Goal: Information Seeking & Learning: Learn about a topic

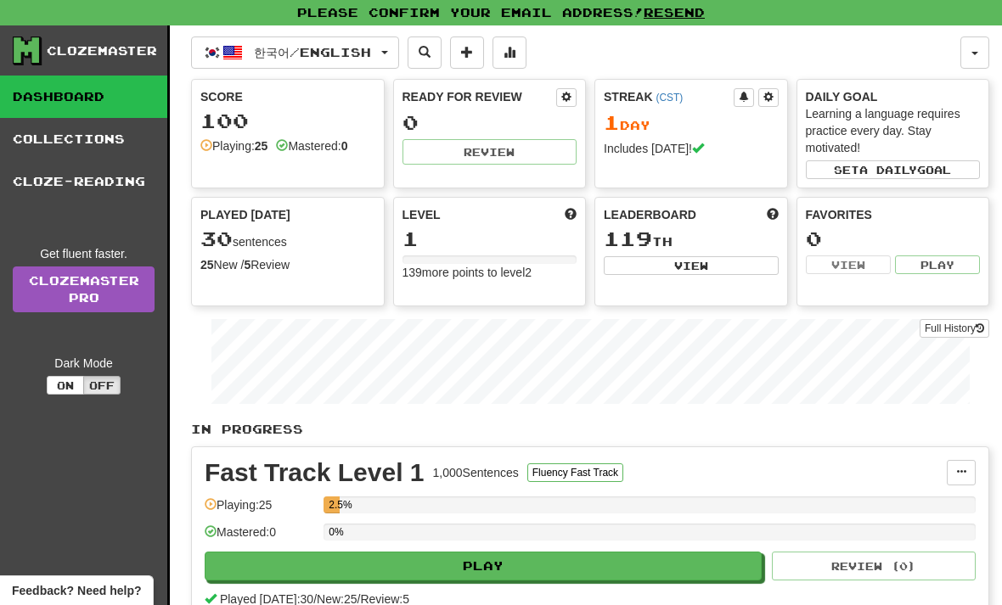
click at [38, 148] on link "Collections" at bounding box center [83, 139] width 167 height 42
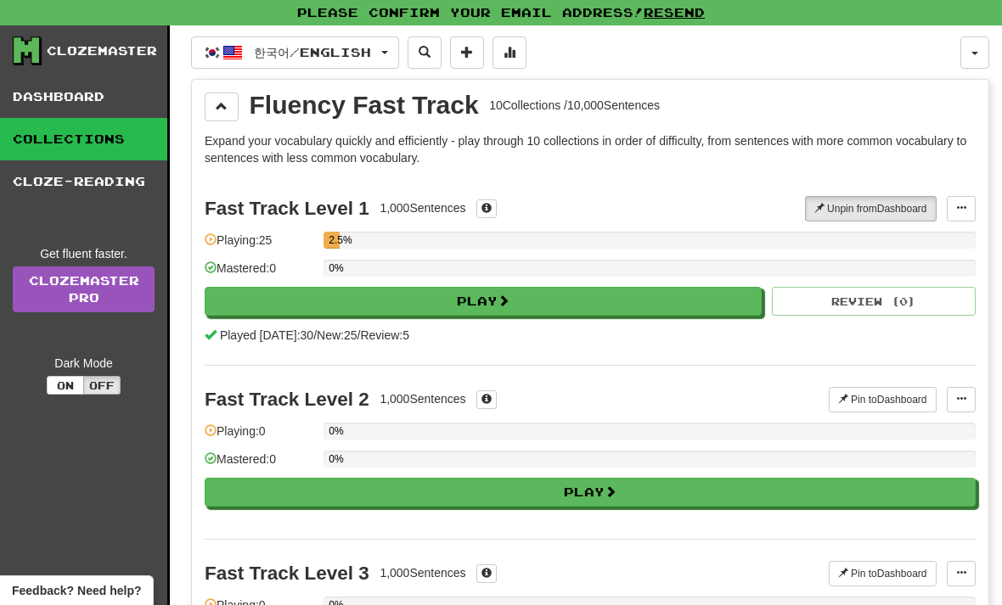
click at [57, 107] on link "Dashboard" at bounding box center [83, 97] width 167 height 42
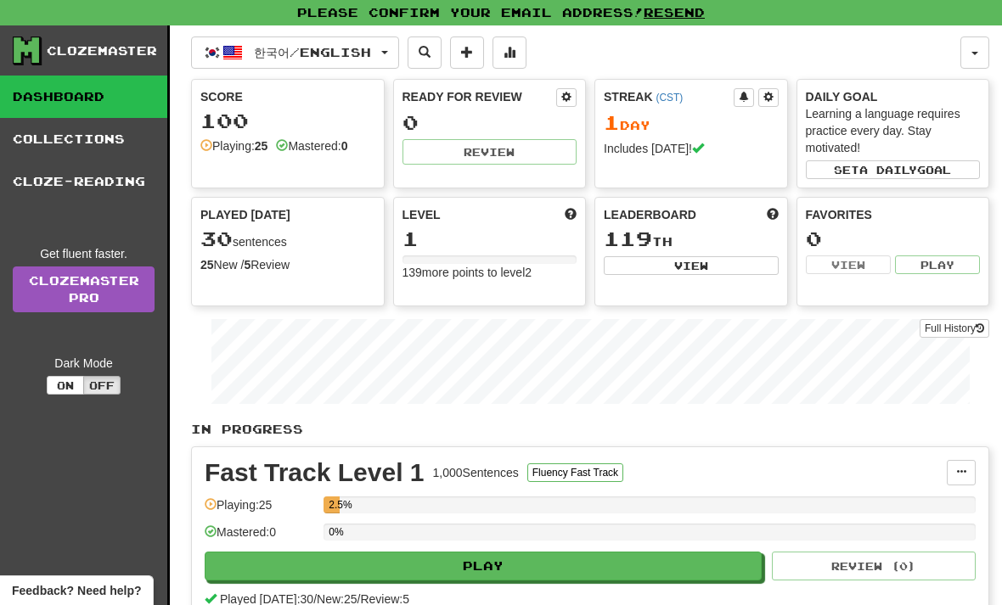
click at [732, 579] on button "Play" at bounding box center [483, 566] width 557 height 29
select select "**"
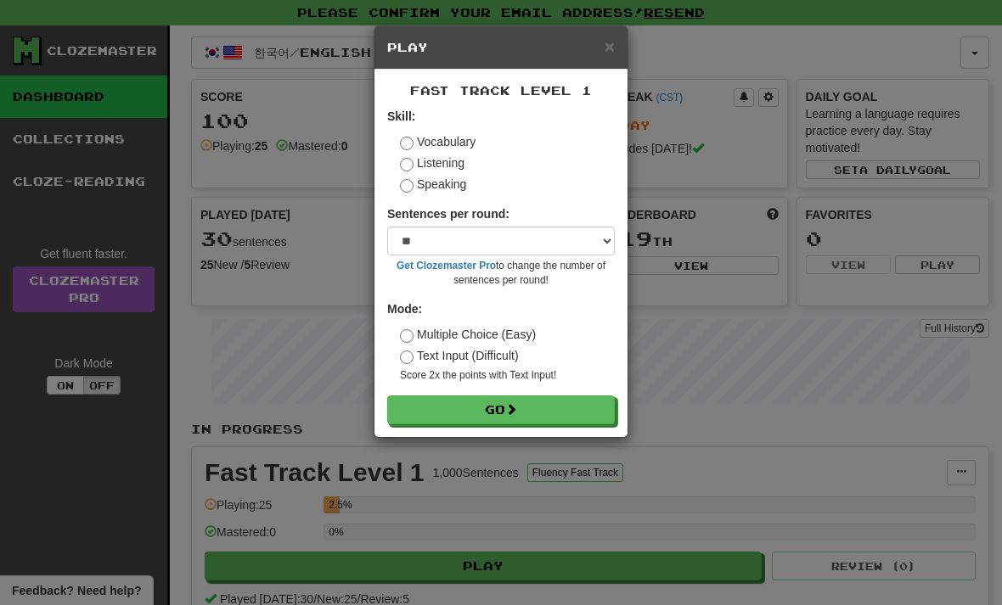
click at [587, 407] on button "Go" at bounding box center [501, 410] width 228 height 29
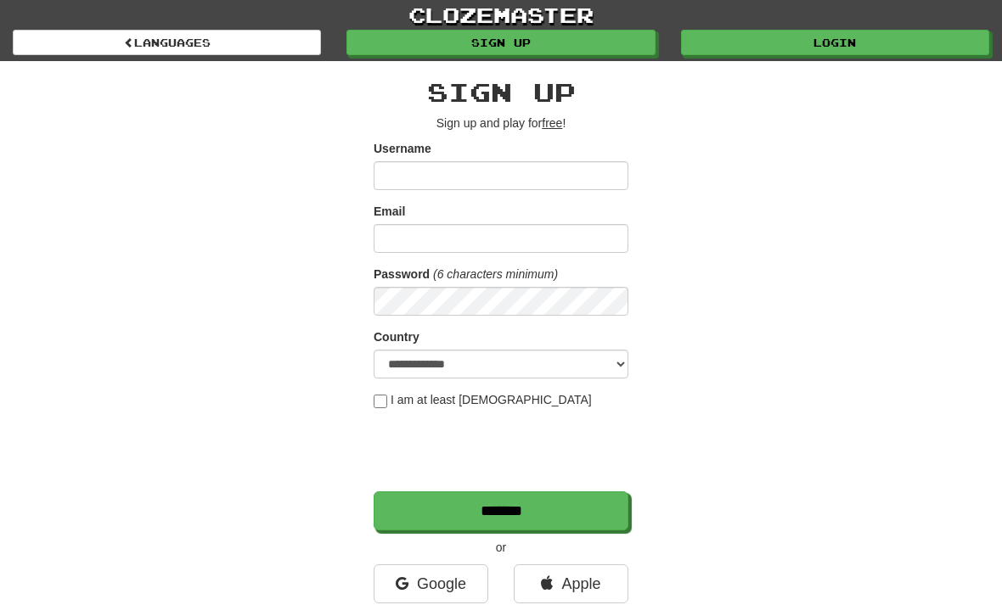
click at [839, 46] on link "Login" at bounding box center [835, 42] width 308 height 25
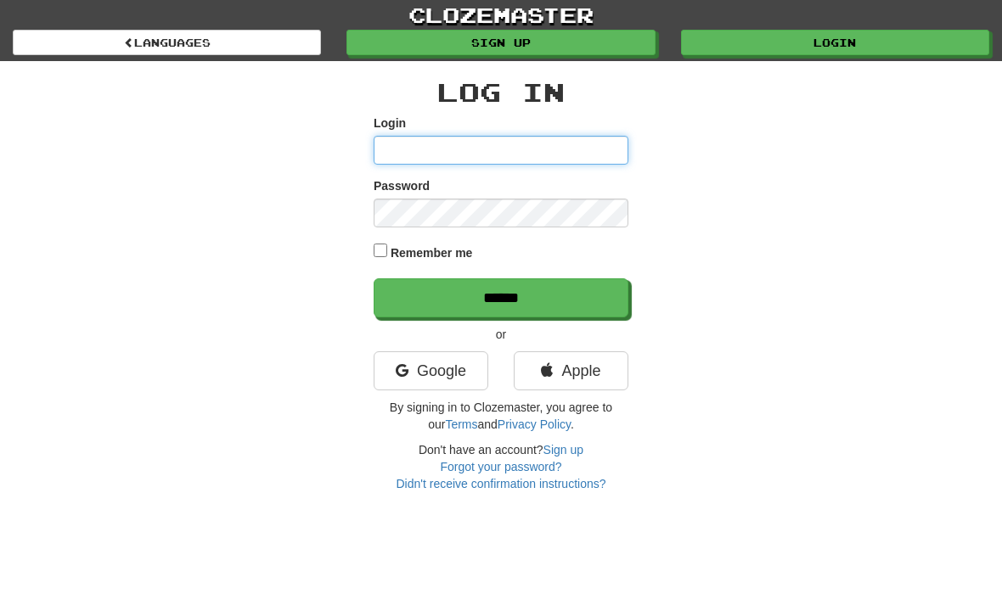
type input "********"
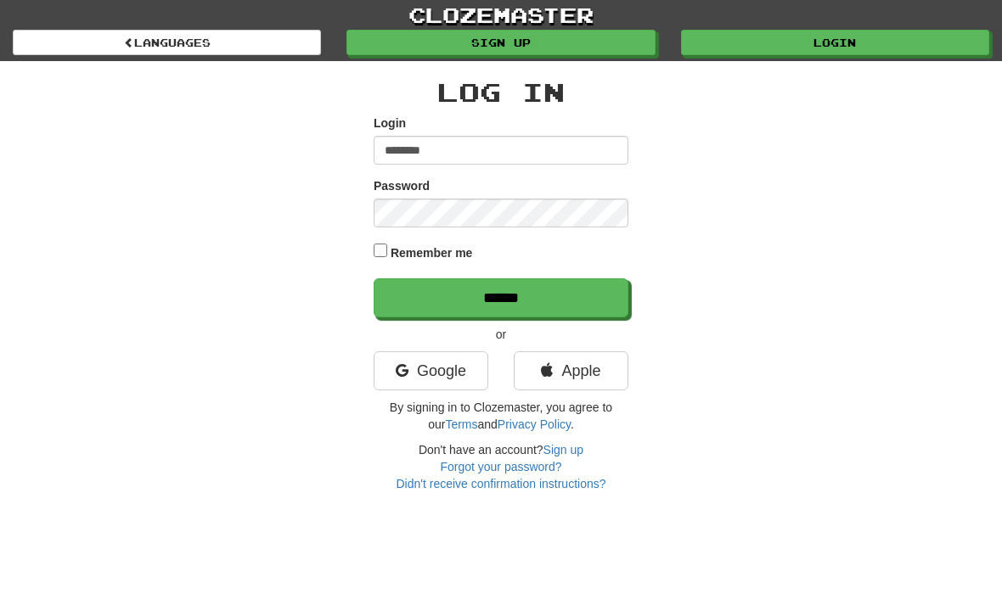
click at [501, 296] on input "******" at bounding box center [501, 297] width 255 height 39
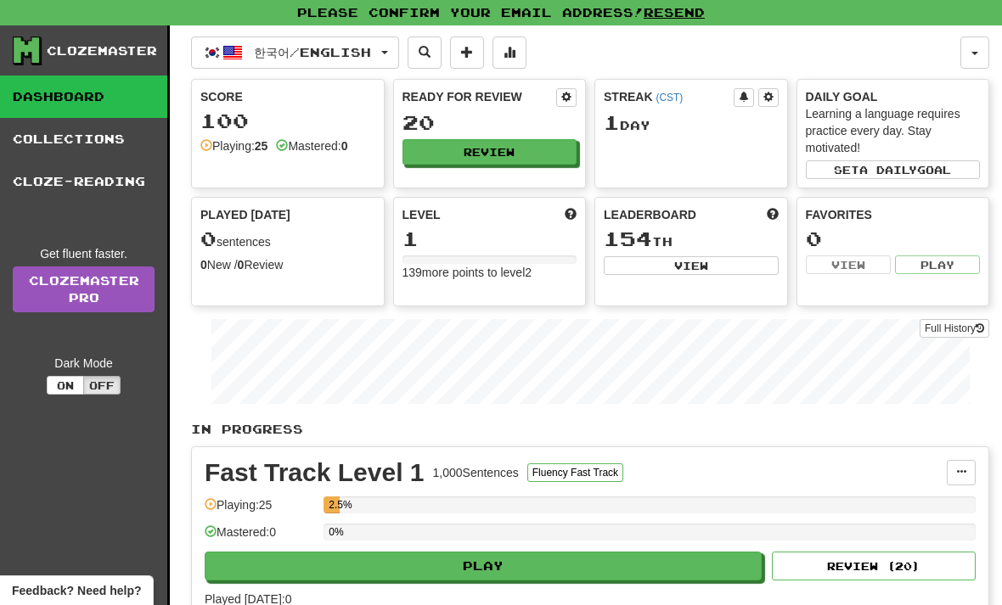
click at [545, 565] on button "Play" at bounding box center [483, 566] width 557 height 29
select select "**"
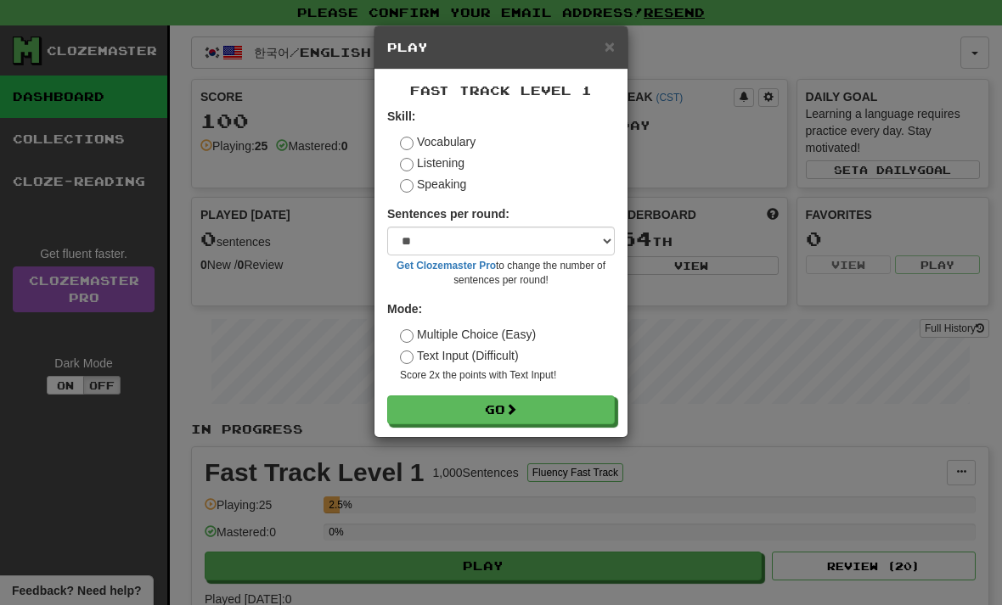
click at [576, 387] on form "Skill: Vocabulary Listening Speaking Sentences per round: * ** ** ** ** ** *** …" at bounding box center [501, 266] width 228 height 317
click at [586, 407] on button "Go" at bounding box center [501, 410] width 228 height 29
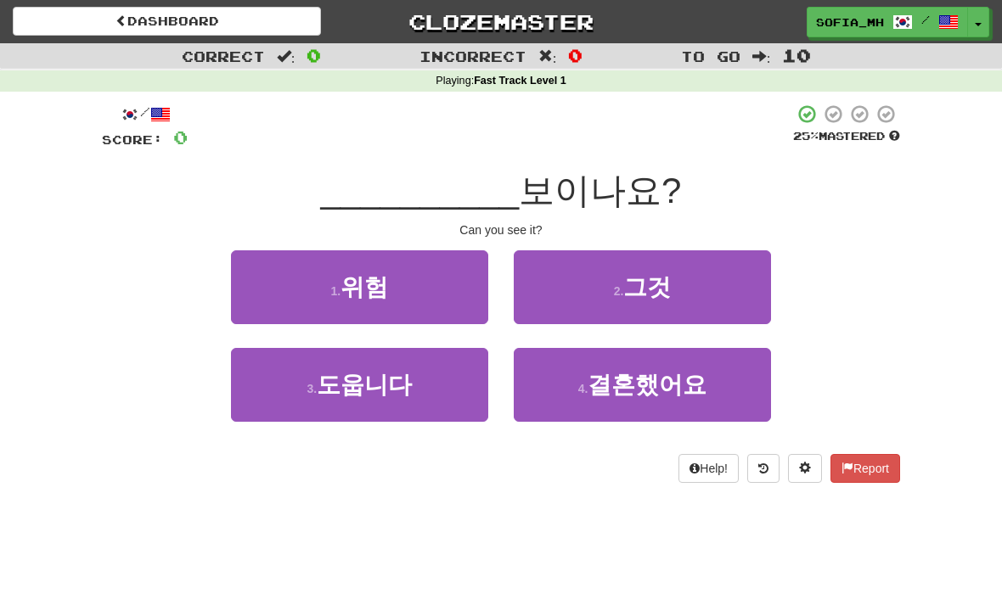
click at [621, 310] on button "2 . 그것" at bounding box center [642, 287] width 257 height 74
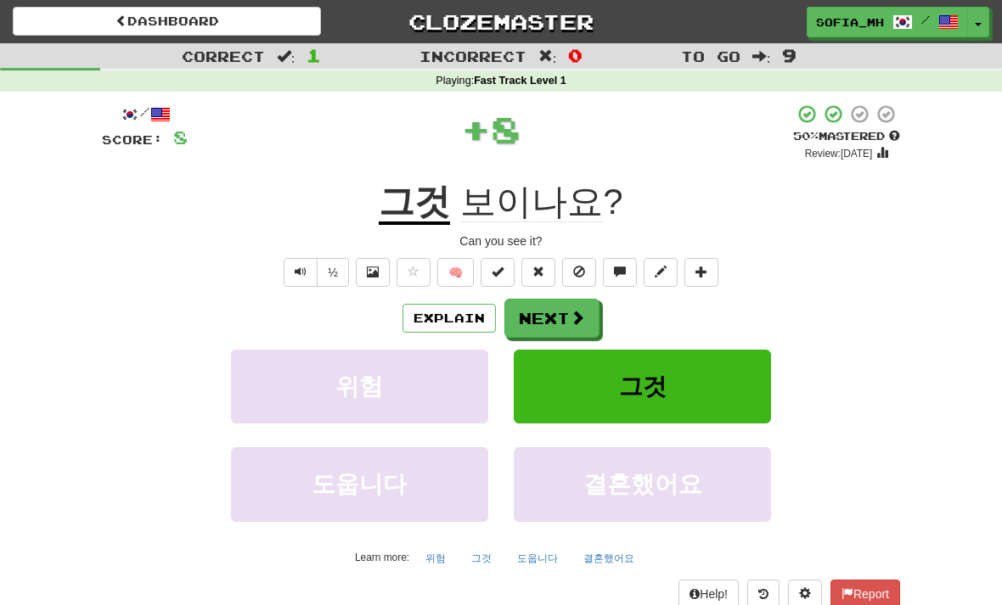
click at [564, 325] on button "Next" at bounding box center [551, 318] width 95 height 39
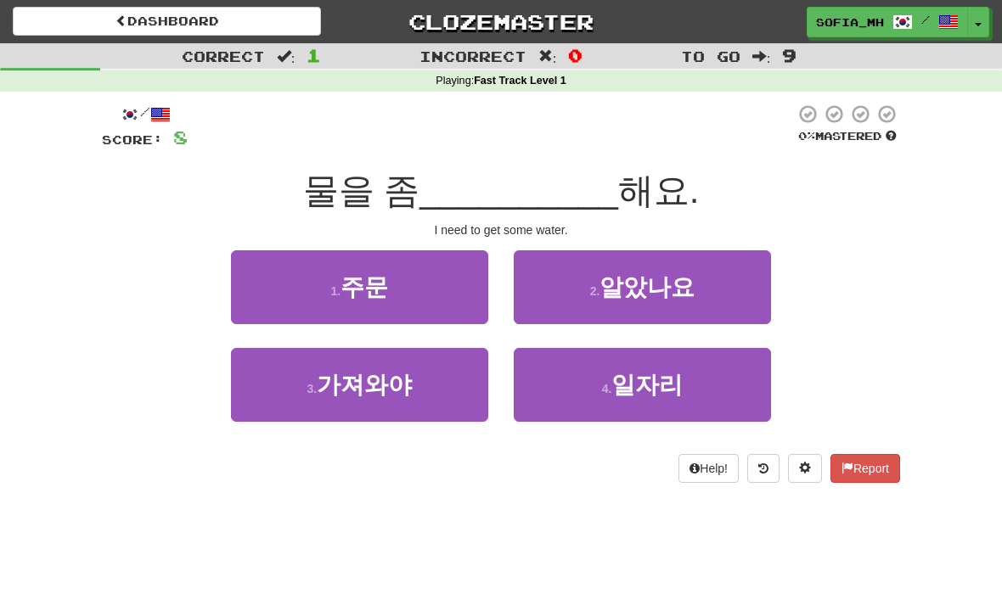
click at [258, 272] on button "1 . 주문" at bounding box center [359, 287] width 257 height 74
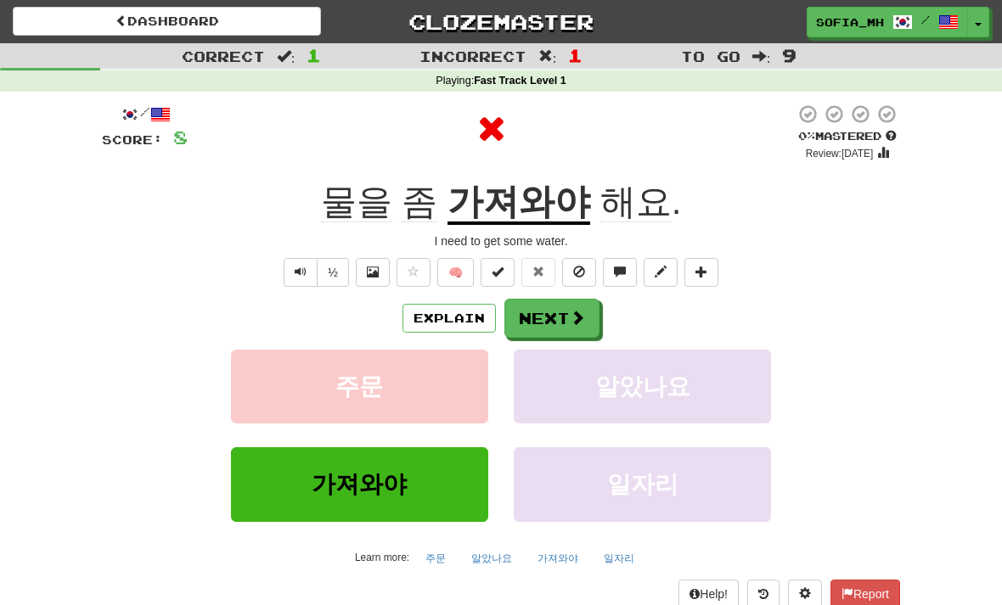
click at [231, 385] on button "주문" at bounding box center [359, 387] width 257 height 74
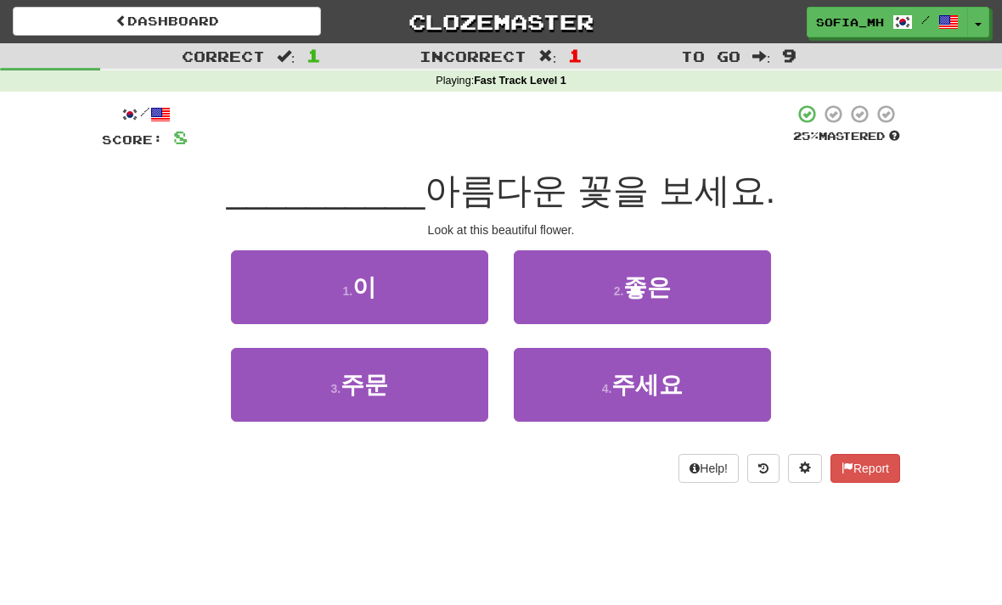
click at [290, 285] on button "1 . 이" at bounding box center [359, 287] width 257 height 74
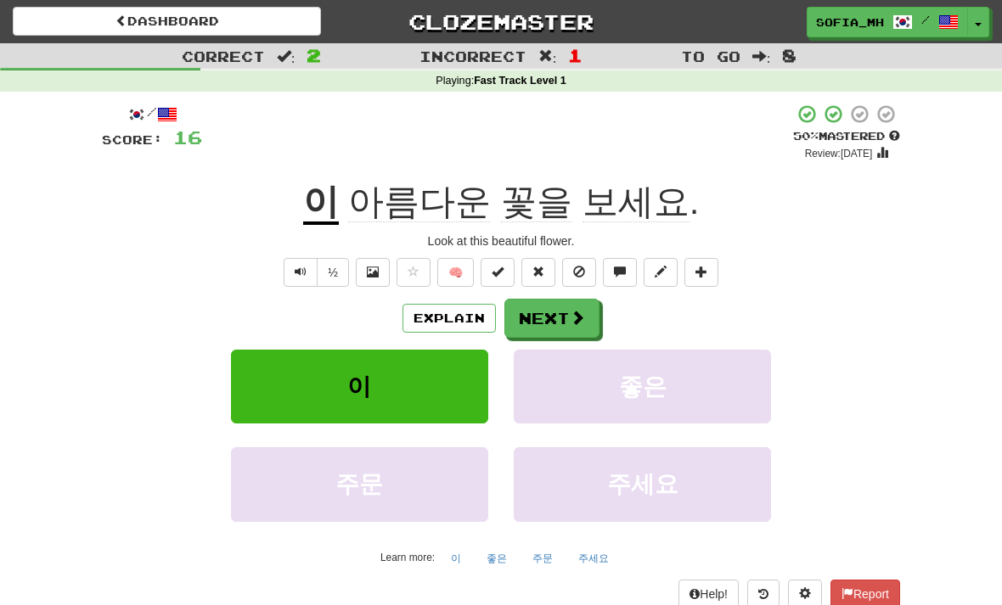
click at [571, 313] on span at bounding box center [577, 317] width 15 height 15
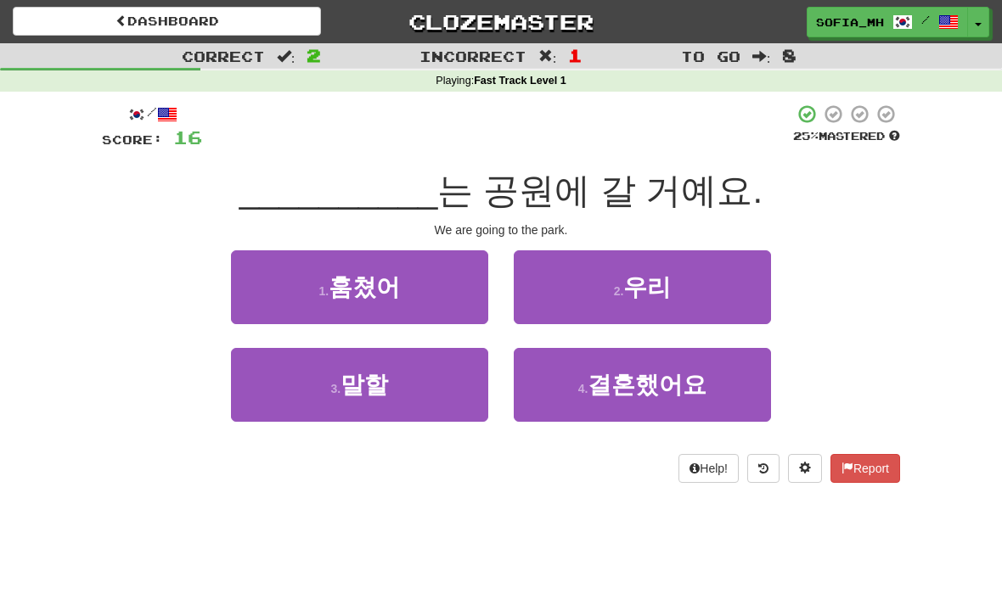
click at [751, 241] on div "/ Score: 16 25 % Mastered __________ 는 공원에 갈 거예요. We are going to the park. 1 .…" at bounding box center [501, 294] width 798 height 380
click at [731, 282] on button "2 . 우리" at bounding box center [642, 287] width 257 height 74
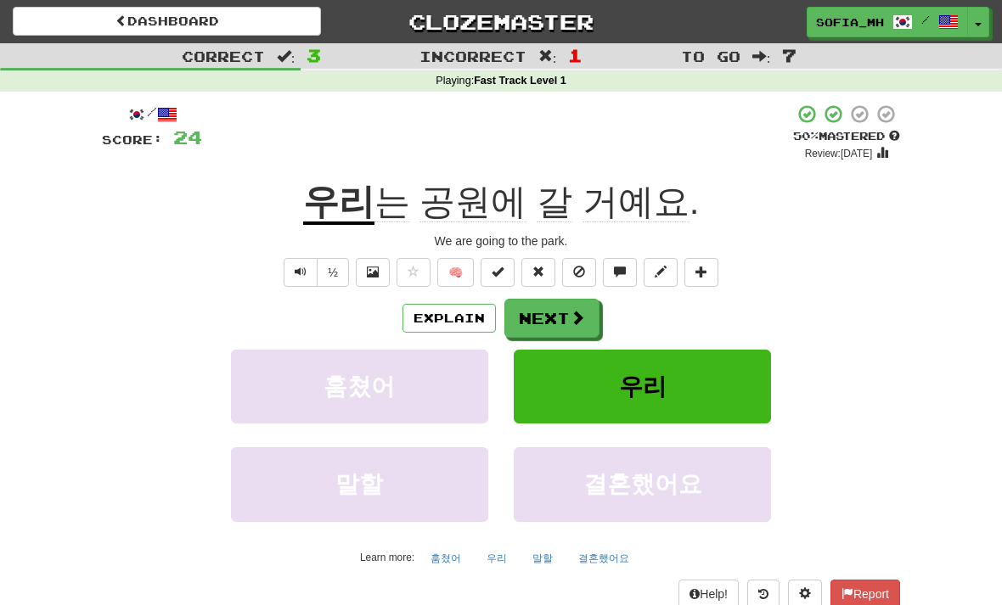
click at [559, 313] on button "Next" at bounding box center [551, 318] width 95 height 39
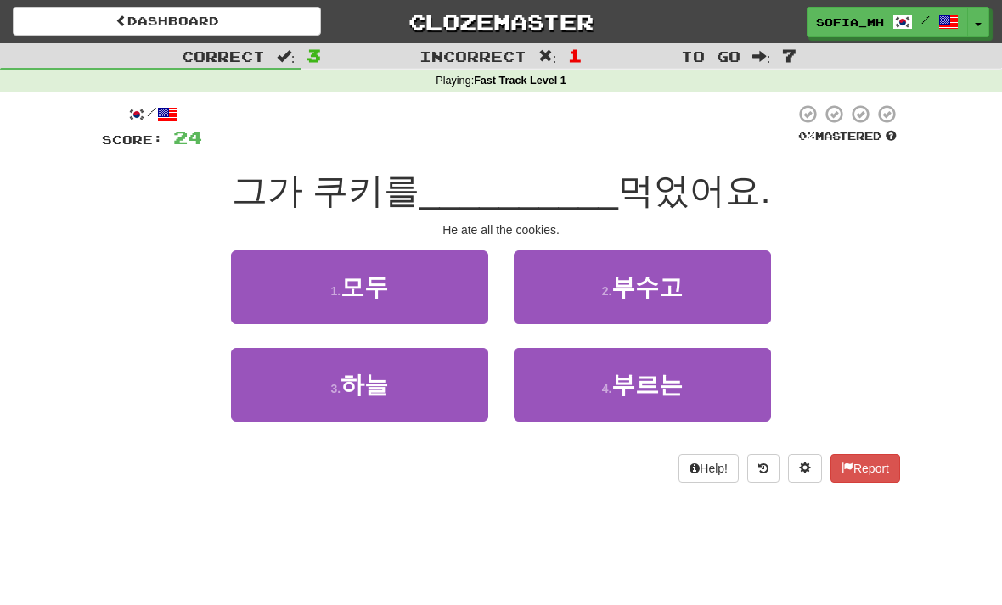
click at [278, 275] on button "1 . 모두" at bounding box center [359, 287] width 257 height 74
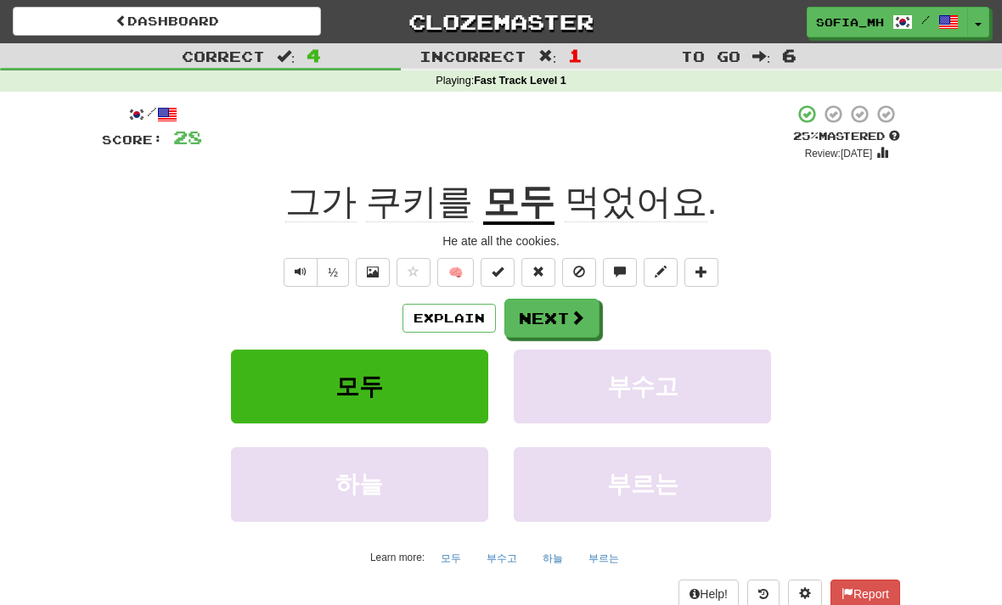
click at [459, 320] on button "Explain" at bounding box center [448, 318] width 93 height 29
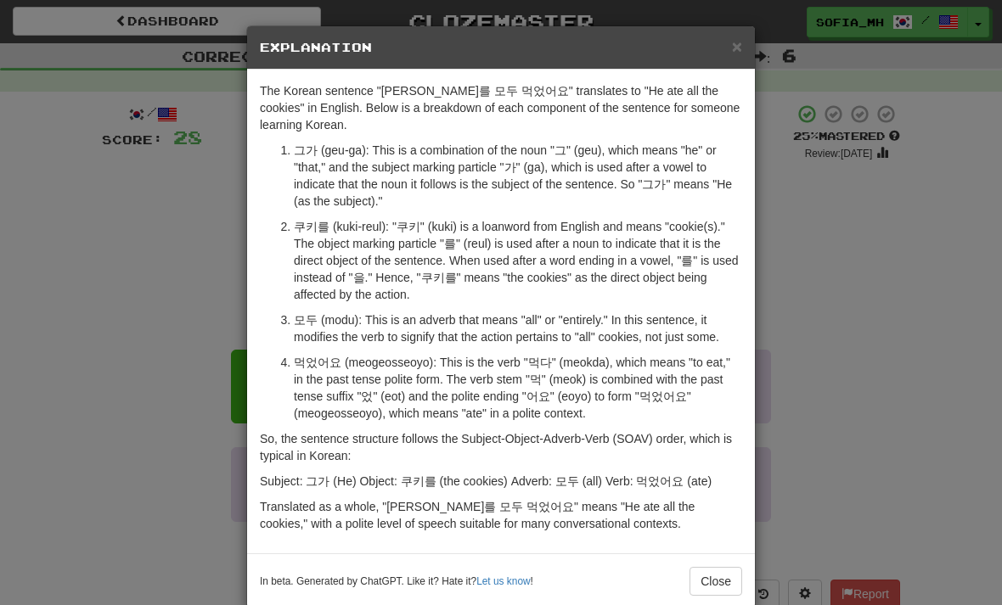
click at [755, 45] on div "× Explanation The Korean sentence "그가 쿠키를 모두 먹었어요" translates to "He ate all th…" at bounding box center [500, 317] width 509 height 584
click at [732, 51] on span "×" at bounding box center [737, 47] width 10 height 20
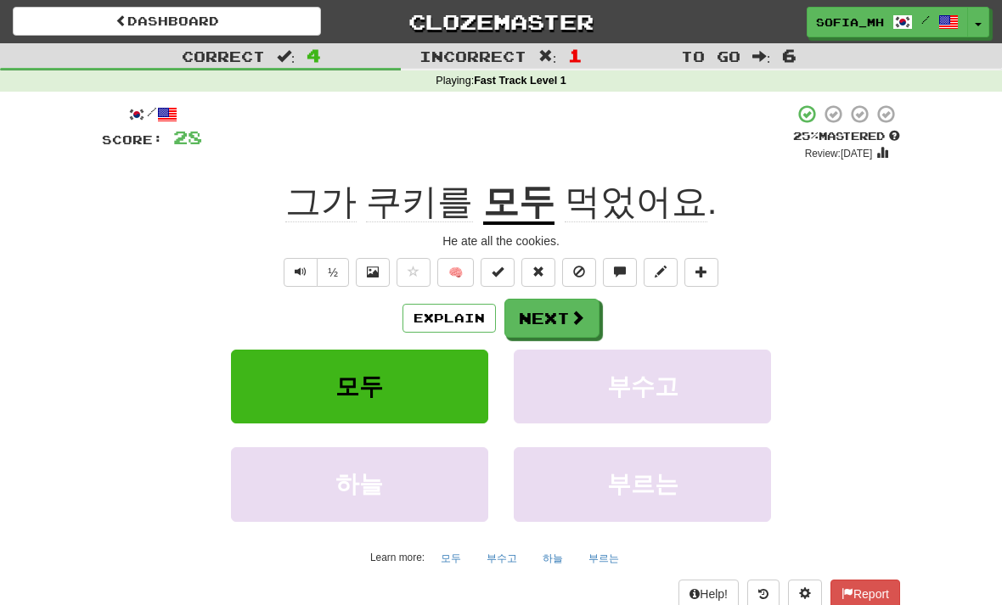
click at [563, 319] on button "Next" at bounding box center [551, 318] width 95 height 39
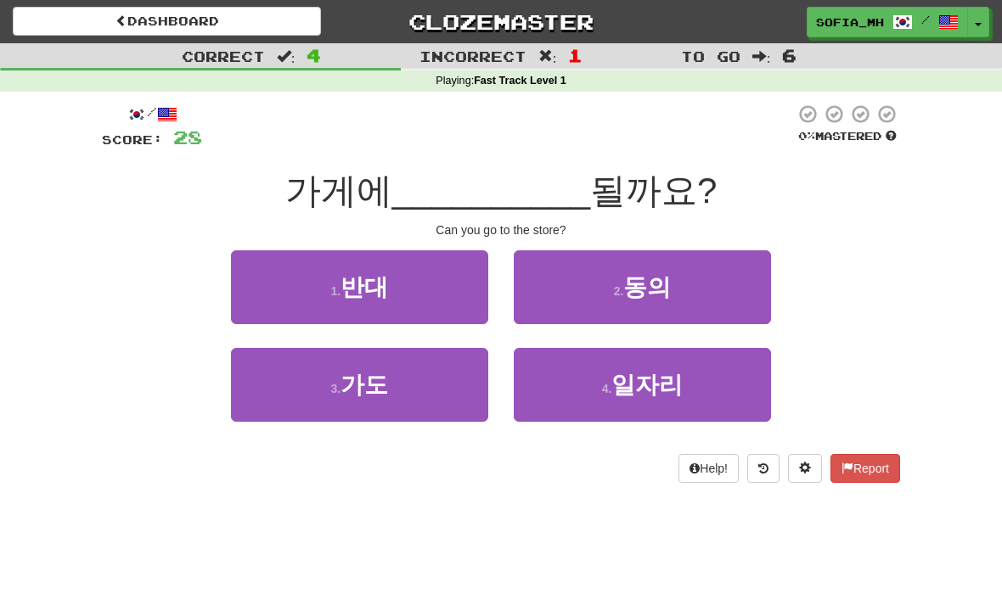
click at [687, 309] on button "2 . 동의" at bounding box center [642, 287] width 257 height 74
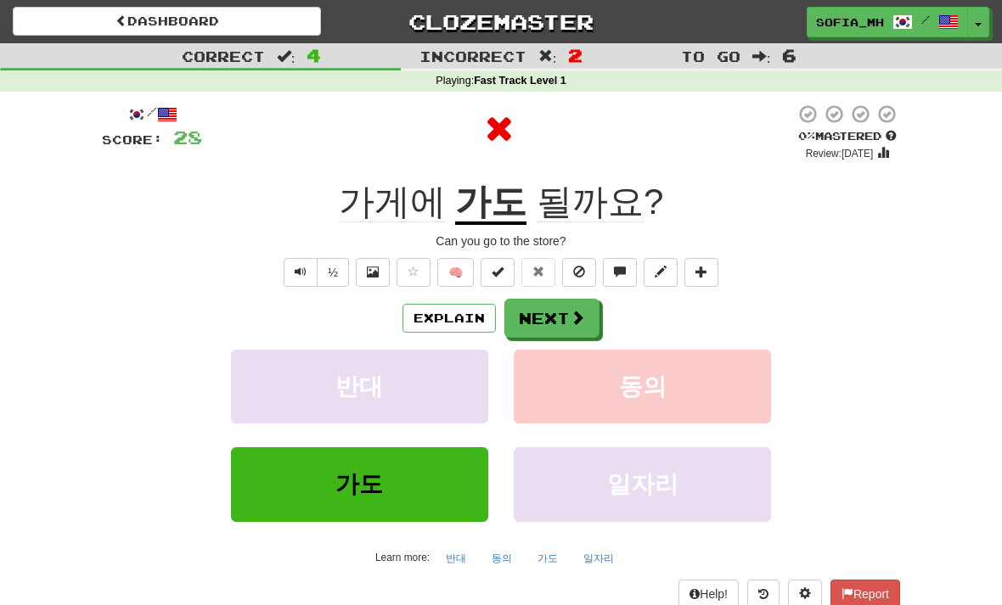
click at [408, 492] on button "가도" at bounding box center [359, 484] width 257 height 74
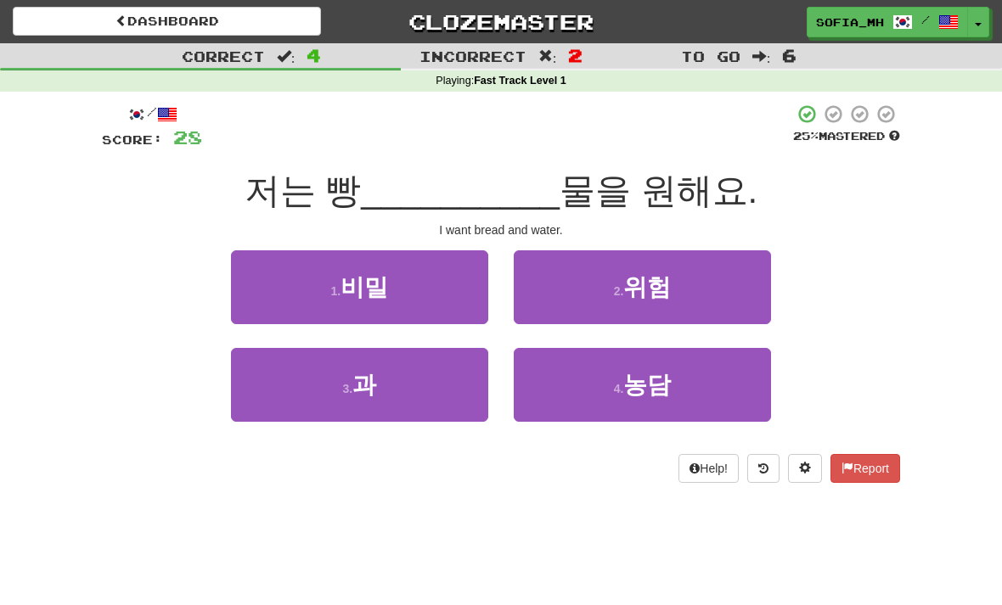
click at [447, 396] on button "3 . 과" at bounding box center [359, 385] width 257 height 74
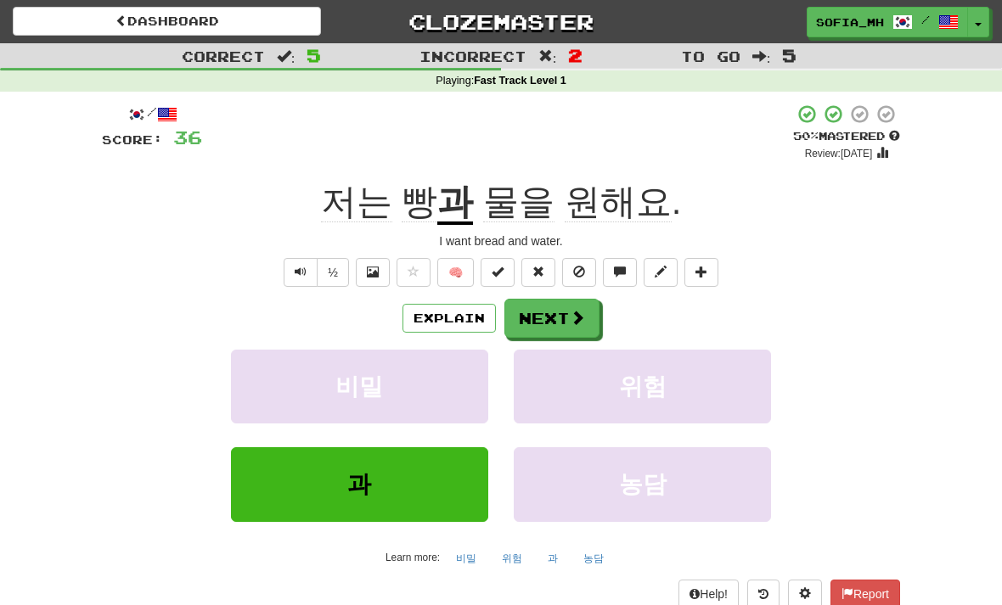
click at [549, 334] on button "Next" at bounding box center [551, 318] width 95 height 39
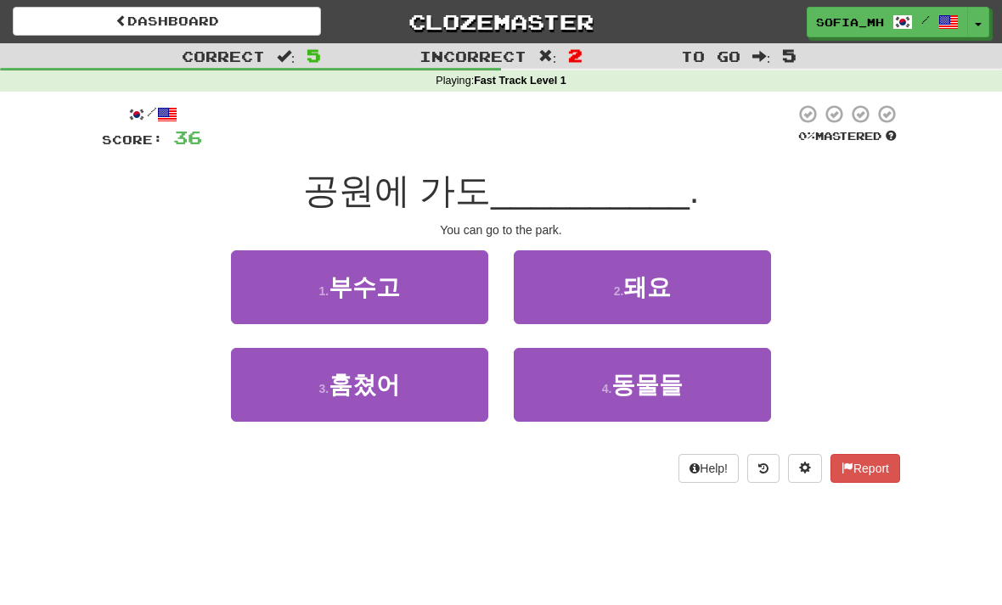
click at [703, 288] on button "2 . 돼요" at bounding box center [642, 287] width 257 height 74
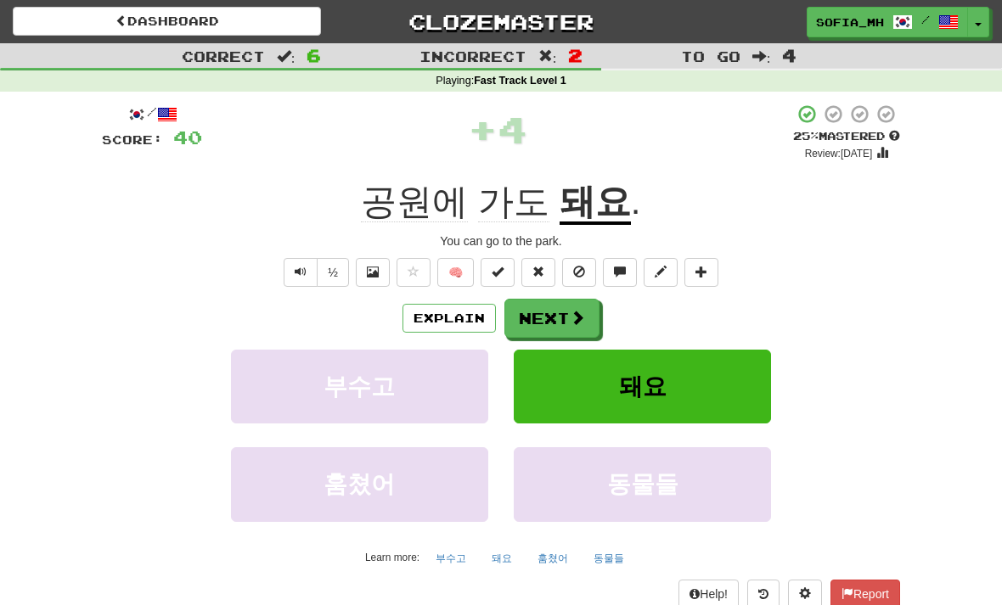
click at [303, 273] on span "Text-to-speech controls" at bounding box center [301, 272] width 12 height 12
click at [339, 262] on button "½" at bounding box center [333, 272] width 32 height 29
click at [346, 265] on button "½" at bounding box center [333, 272] width 32 height 29
click at [576, 312] on span at bounding box center [577, 317] width 15 height 15
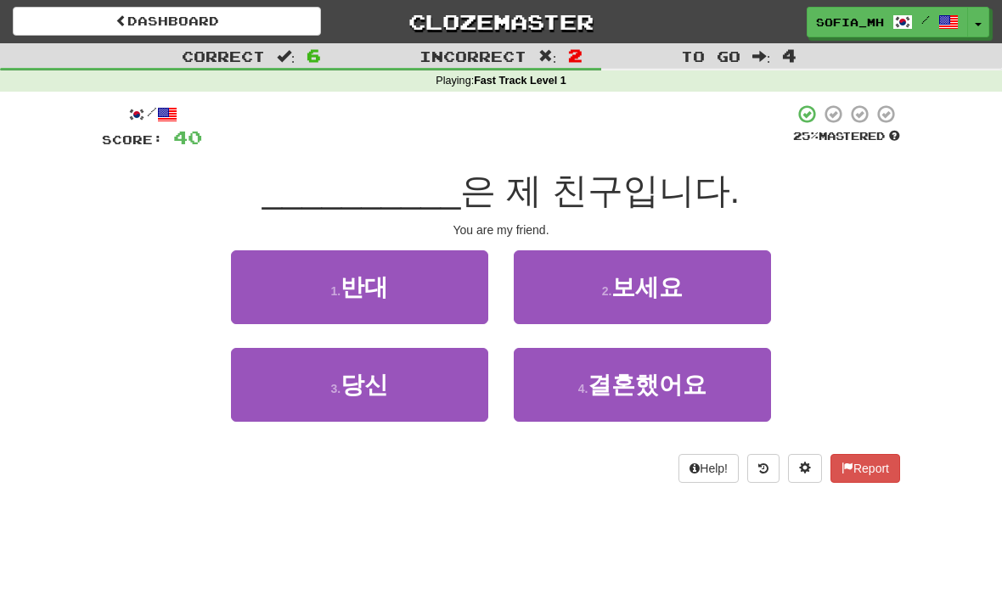
click at [423, 400] on button "3 . 당신" at bounding box center [359, 385] width 257 height 74
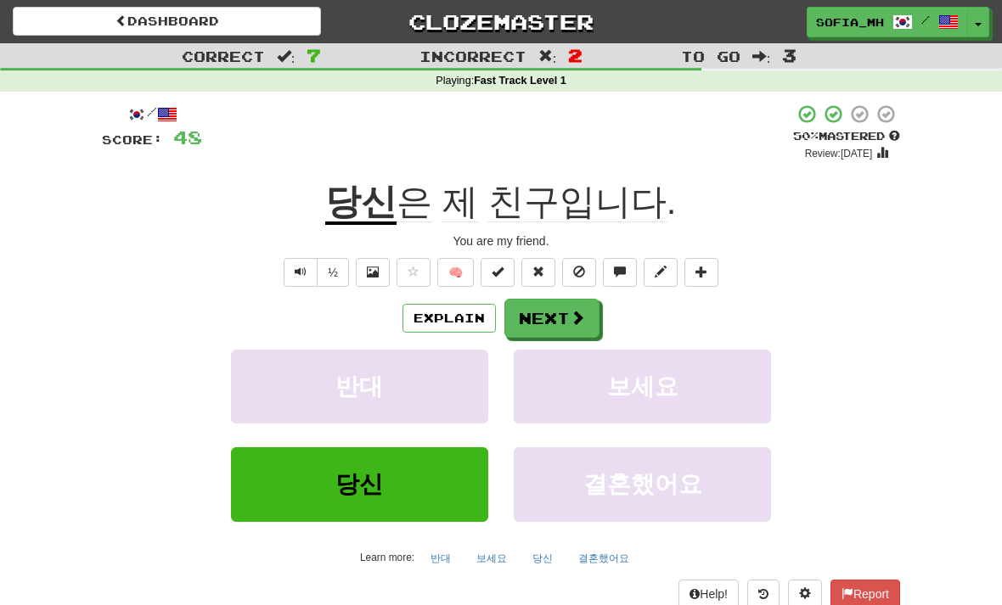
click at [567, 308] on button "Next" at bounding box center [551, 318] width 95 height 39
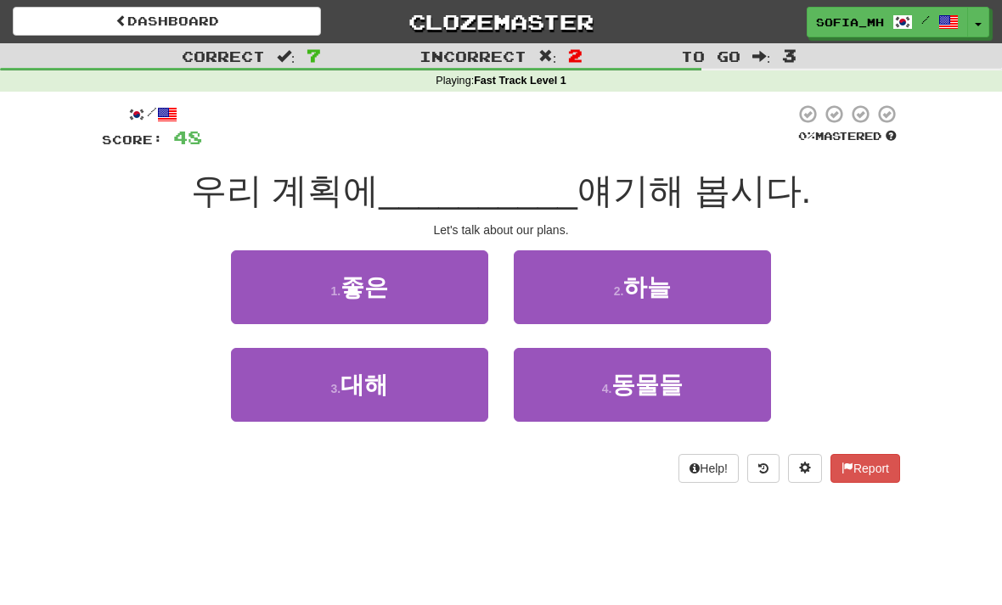
click at [717, 288] on button "2 . 하늘" at bounding box center [642, 287] width 257 height 74
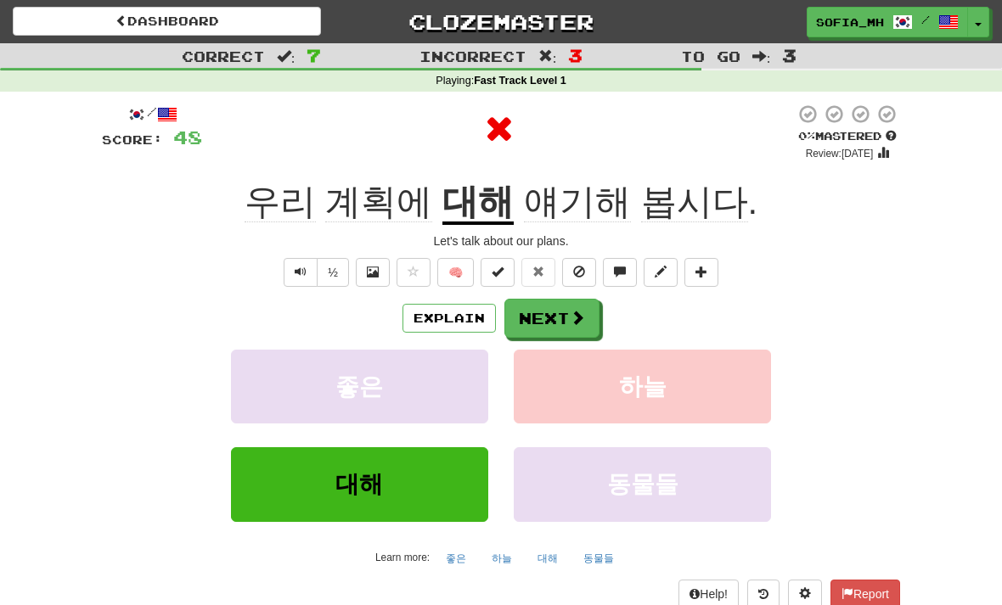
click at [417, 480] on button "대해" at bounding box center [359, 484] width 257 height 74
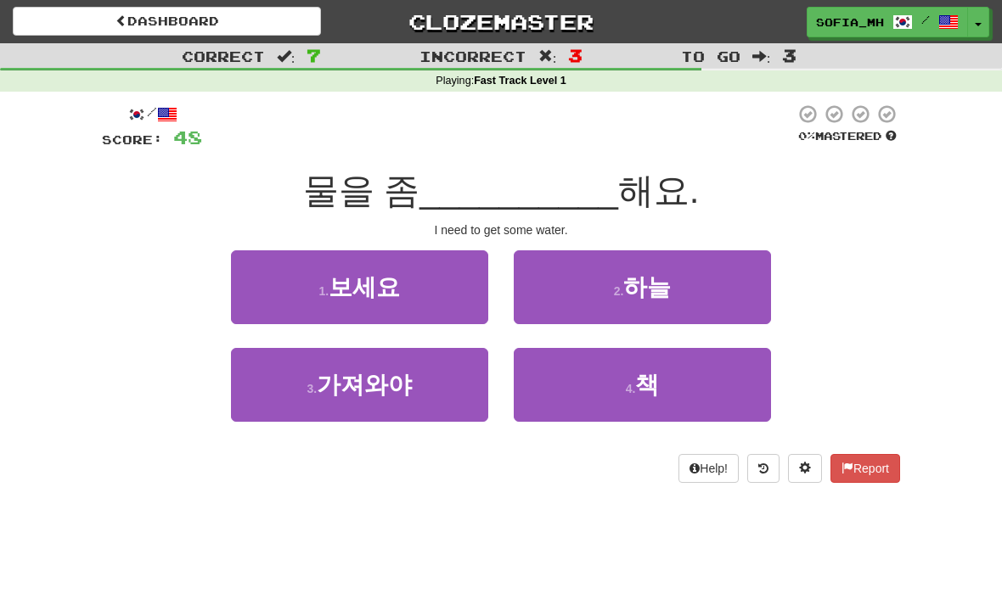
click at [744, 281] on button "2 . 하늘" at bounding box center [642, 287] width 257 height 74
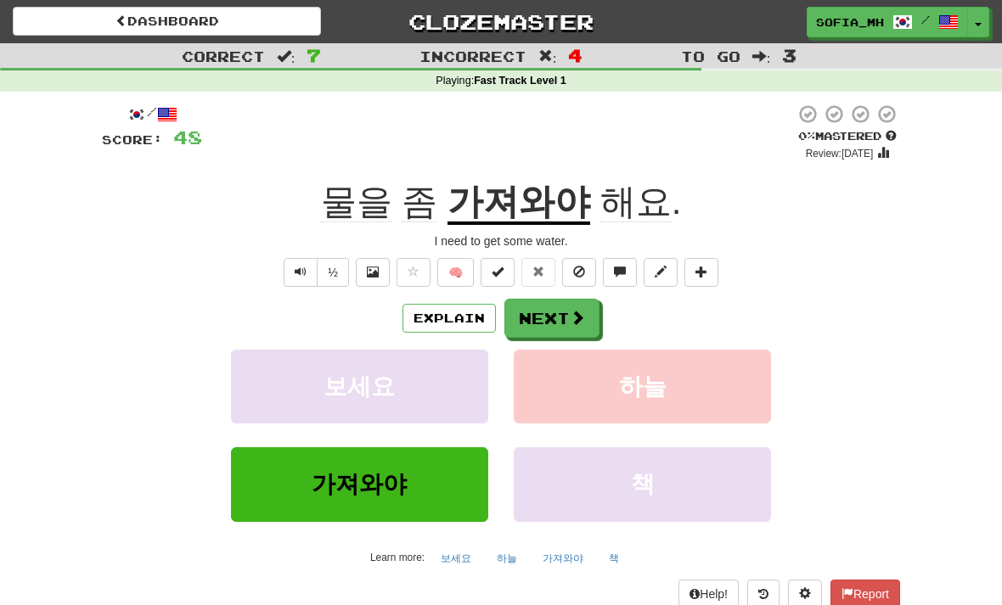
click at [469, 307] on button "Explain" at bounding box center [448, 318] width 93 height 29
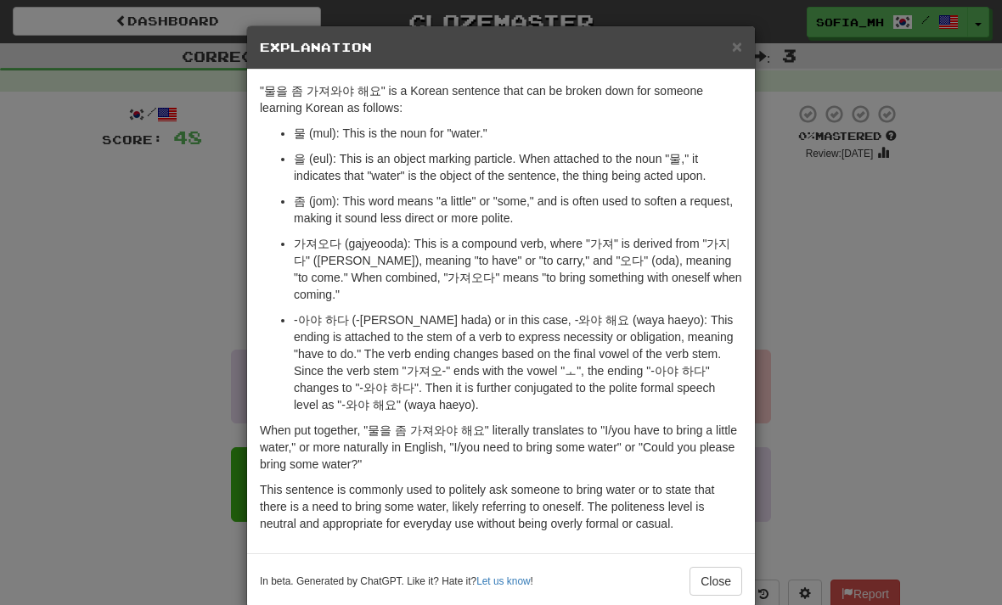
click at [734, 570] on button "Close" at bounding box center [715, 581] width 53 height 29
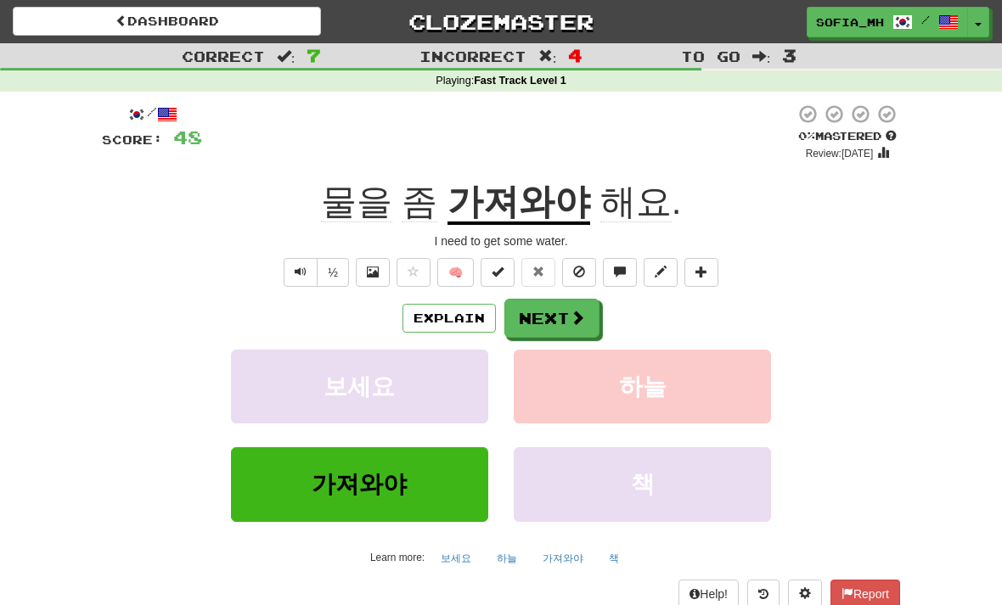
click at [564, 323] on button "Next" at bounding box center [551, 318] width 95 height 39
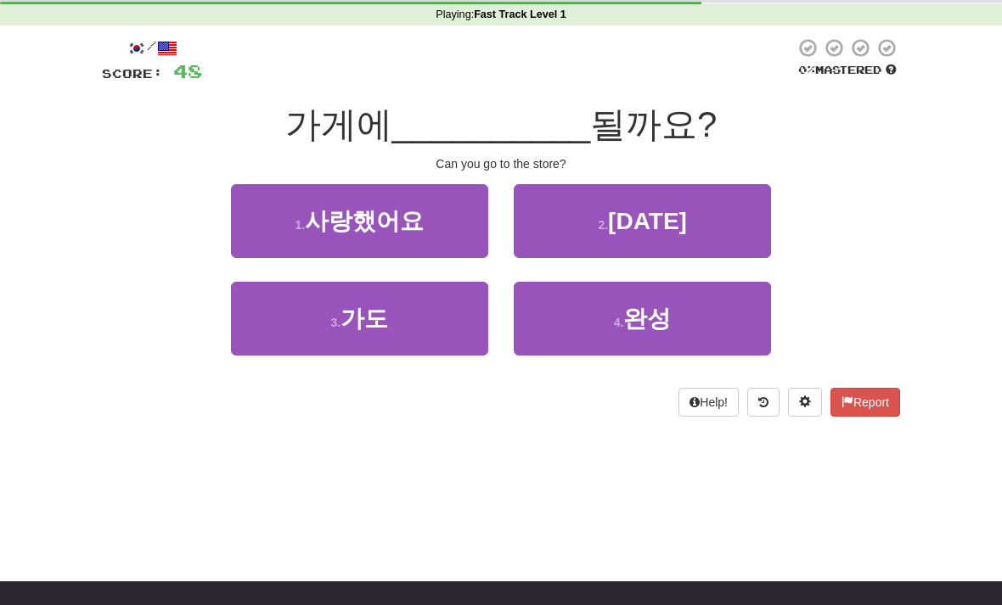
scroll to position [103, 0]
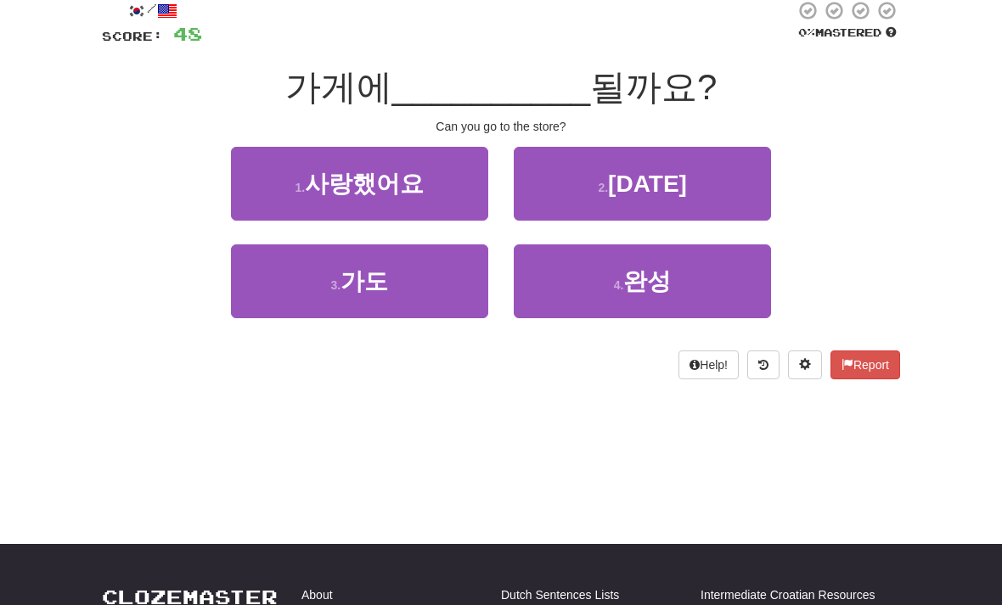
click at [430, 284] on button "3 . 가도" at bounding box center [359, 282] width 257 height 74
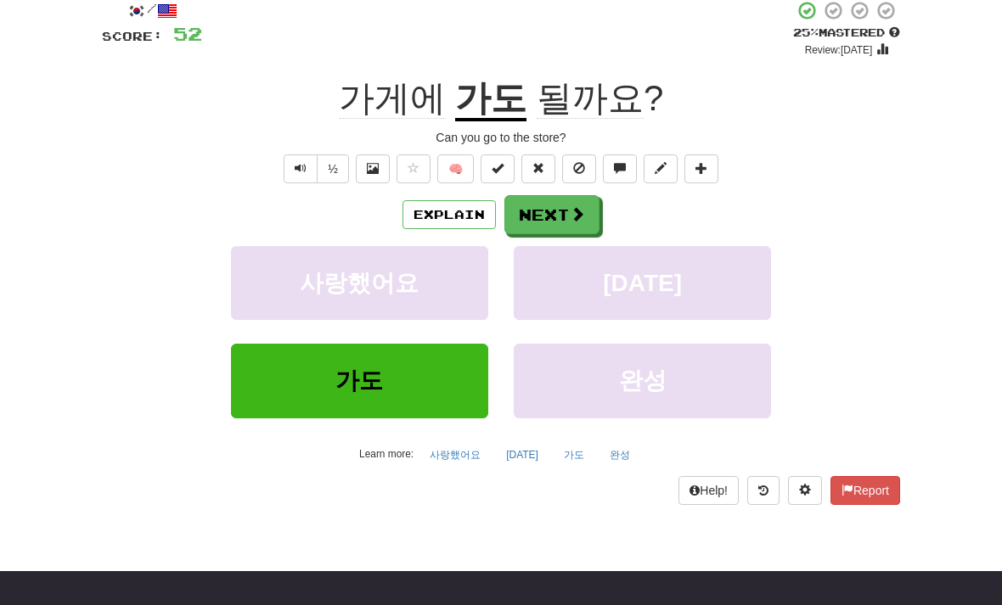
click at [581, 209] on span at bounding box center [577, 213] width 15 height 15
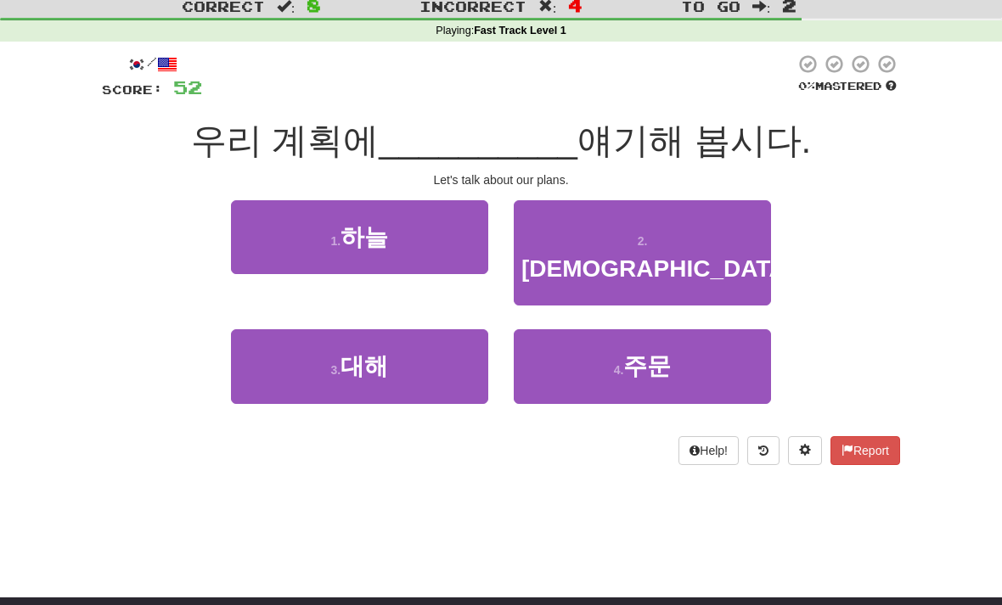
scroll to position [50, 0]
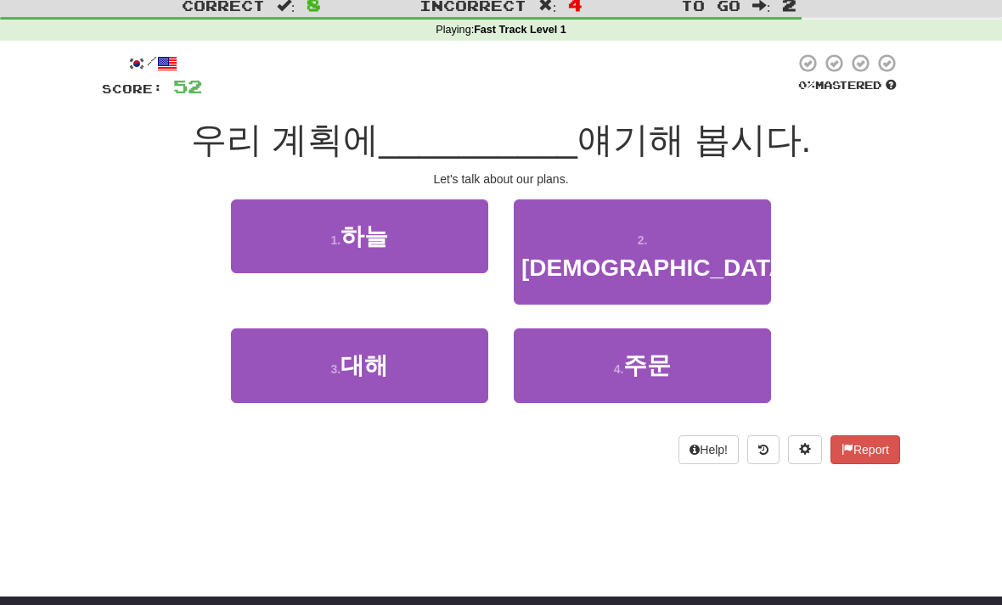
click at [438, 342] on button "3 . 대해" at bounding box center [359, 366] width 257 height 74
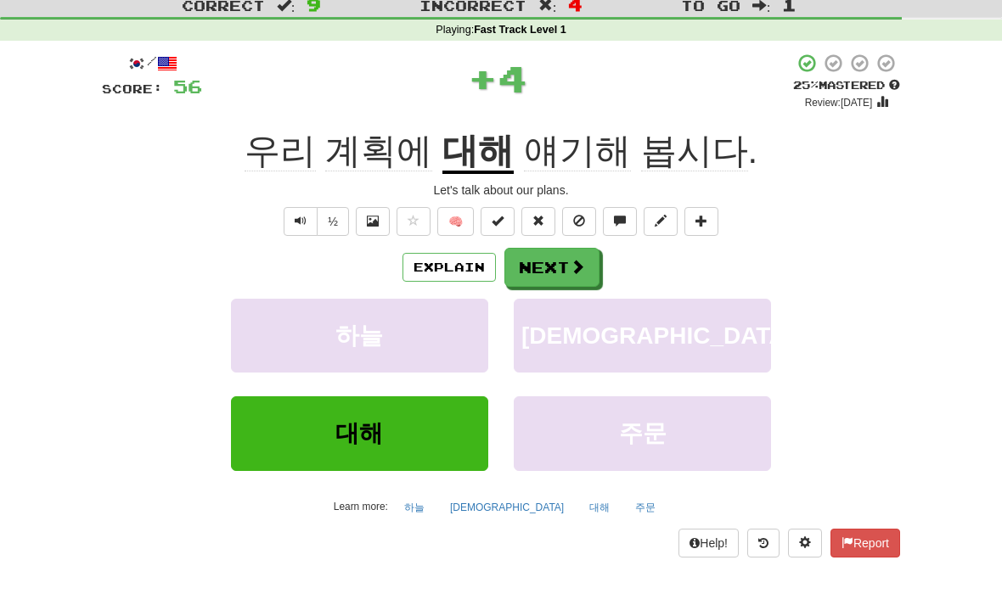
scroll to position [51, 0]
click at [314, 218] on button "Text-to-speech controls" at bounding box center [301, 221] width 34 height 29
click at [339, 216] on button "½" at bounding box center [333, 221] width 32 height 29
click at [331, 220] on button "½" at bounding box center [333, 221] width 32 height 29
click at [451, 262] on button "Explain" at bounding box center [448, 267] width 93 height 29
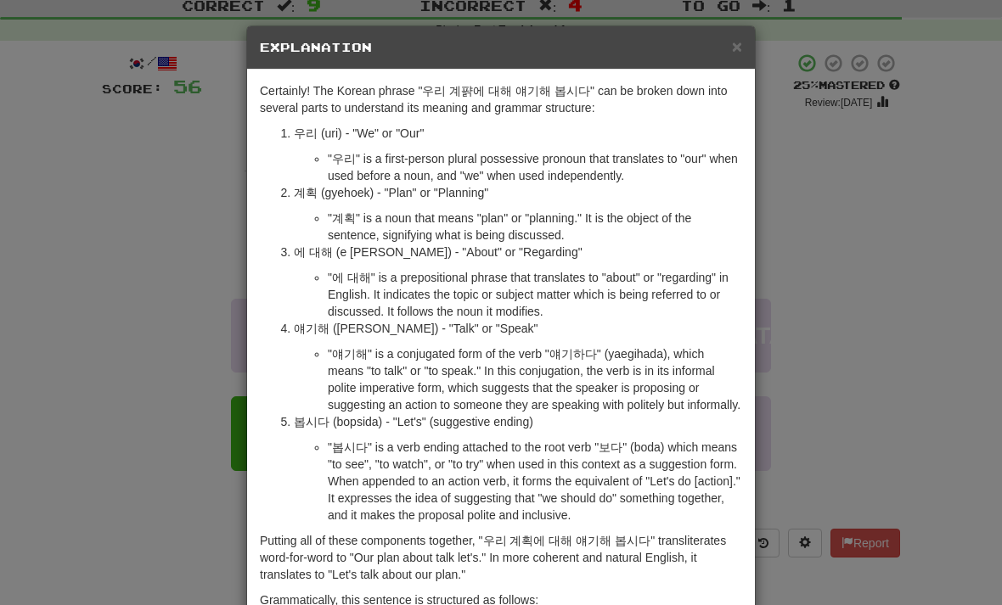
click at [738, 51] on span "×" at bounding box center [737, 47] width 10 height 20
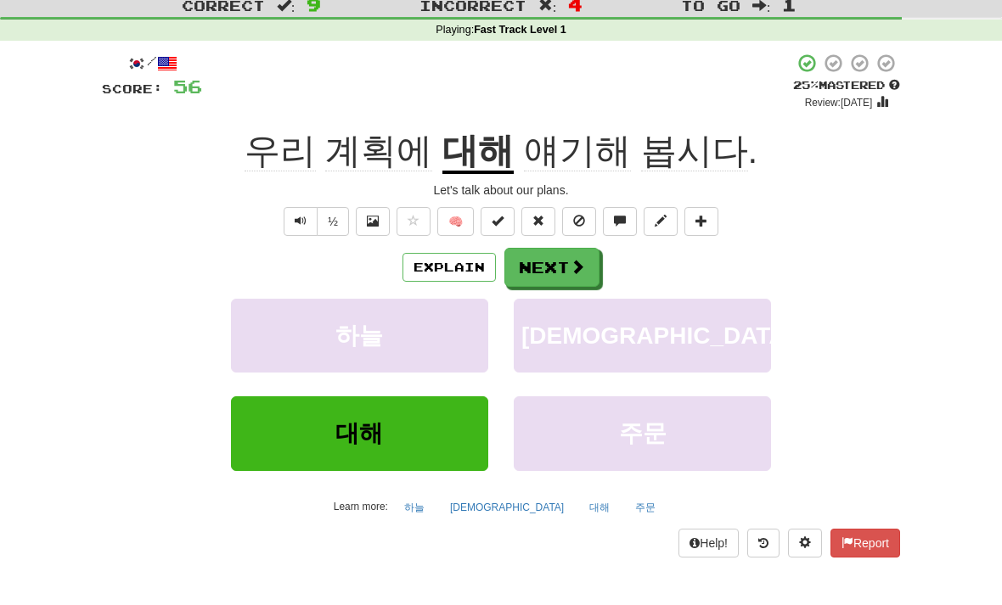
click at [342, 218] on button "½" at bounding box center [333, 221] width 32 height 29
click at [575, 259] on span at bounding box center [577, 266] width 15 height 15
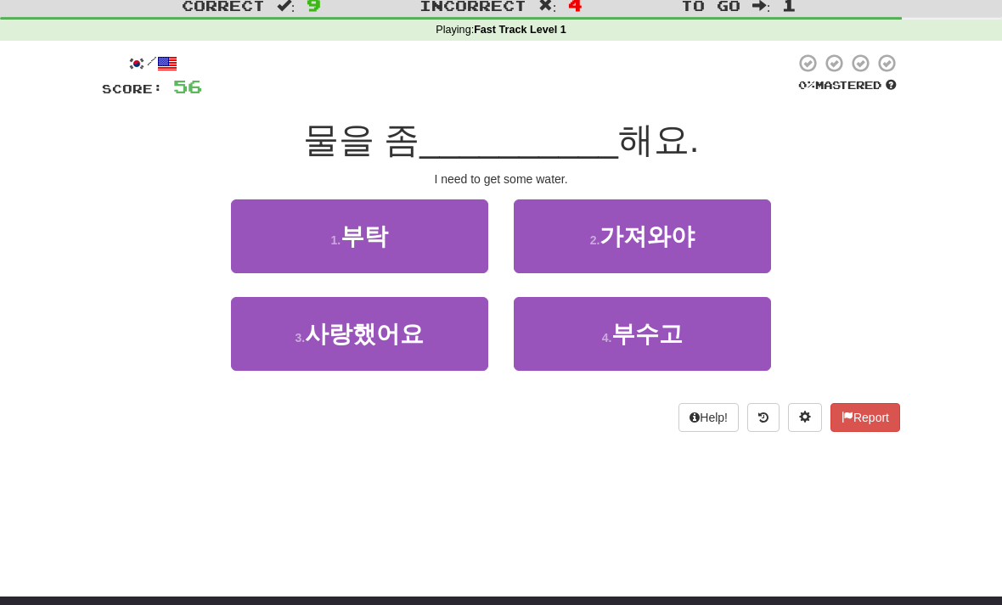
click at [702, 218] on button "2 . 가져와야" at bounding box center [642, 237] width 257 height 74
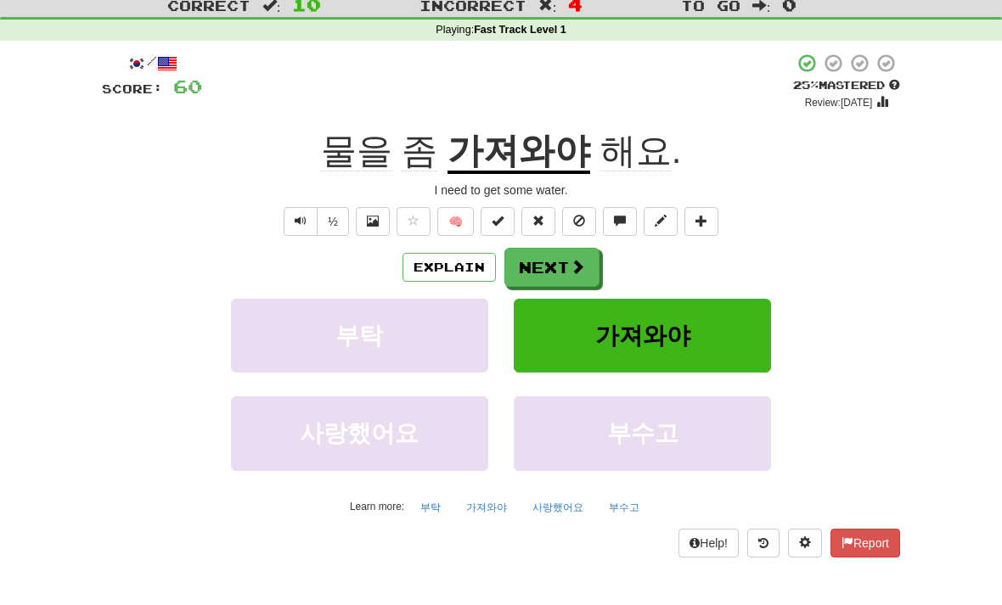
click at [565, 265] on button "Next" at bounding box center [551, 267] width 95 height 39
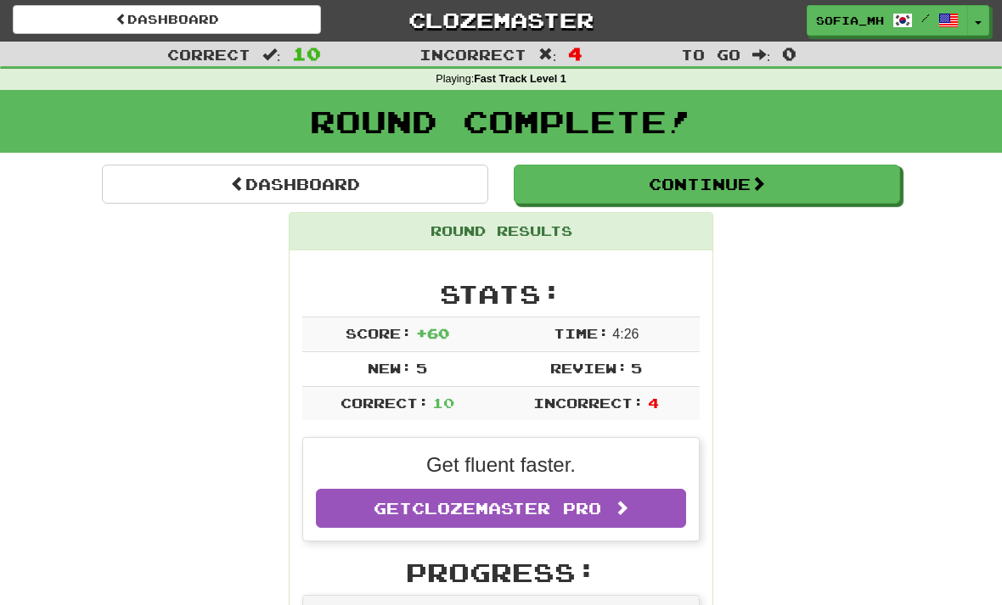
scroll to position [0, 0]
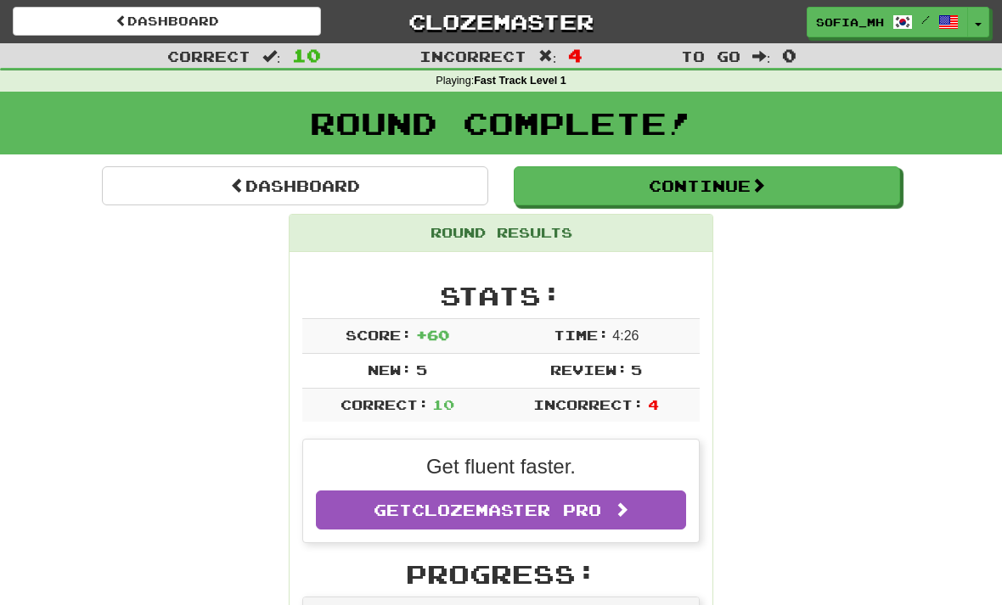
click at [439, 182] on link "Dashboard" at bounding box center [295, 185] width 386 height 39
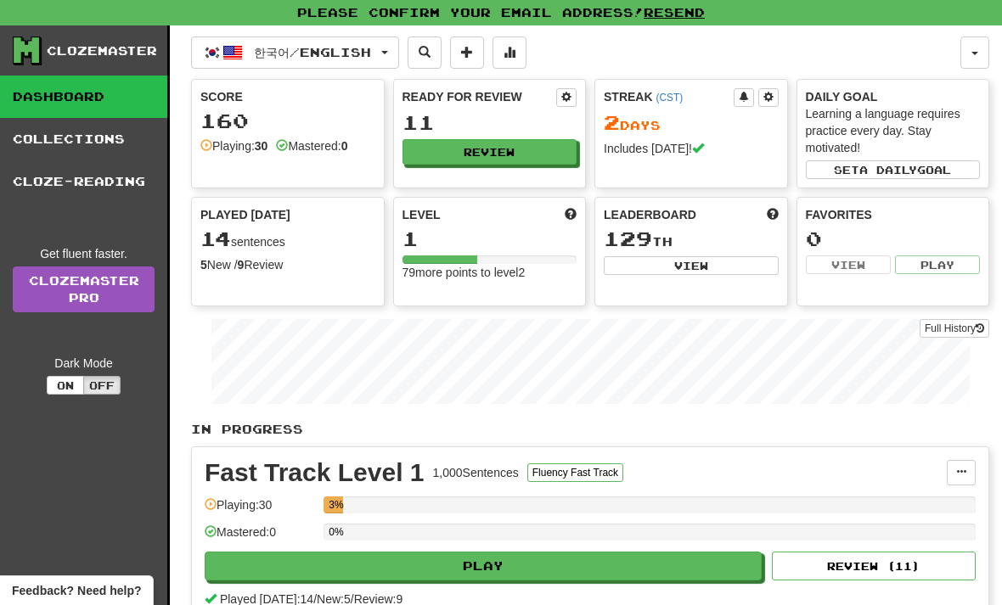
click at [551, 126] on div "11" at bounding box center [489, 122] width 175 height 21
click at [543, 163] on button "Review" at bounding box center [489, 151] width 175 height 25
select select "**"
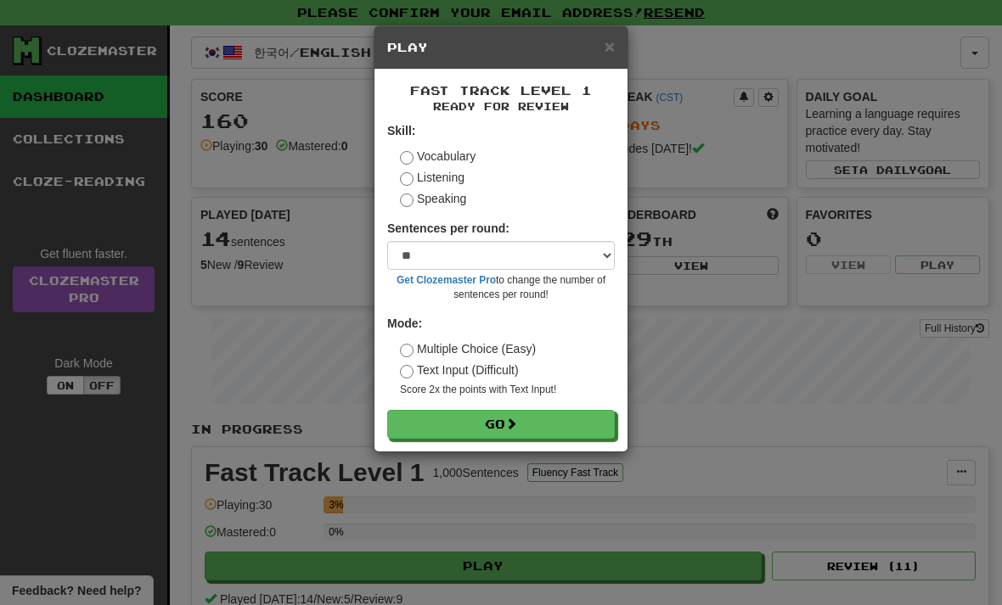
click at [513, 410] on button "Go" at bounding box center [501, 424] width 228 height 29
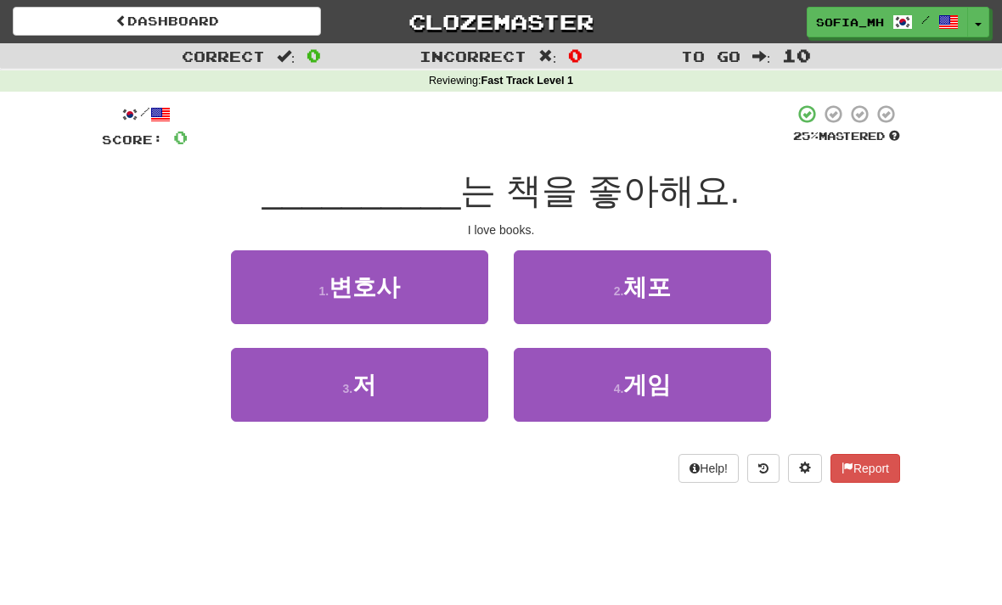
click at [439, 402] on button "3 . 저" at bounding box center [359, 385] width 257 height 74
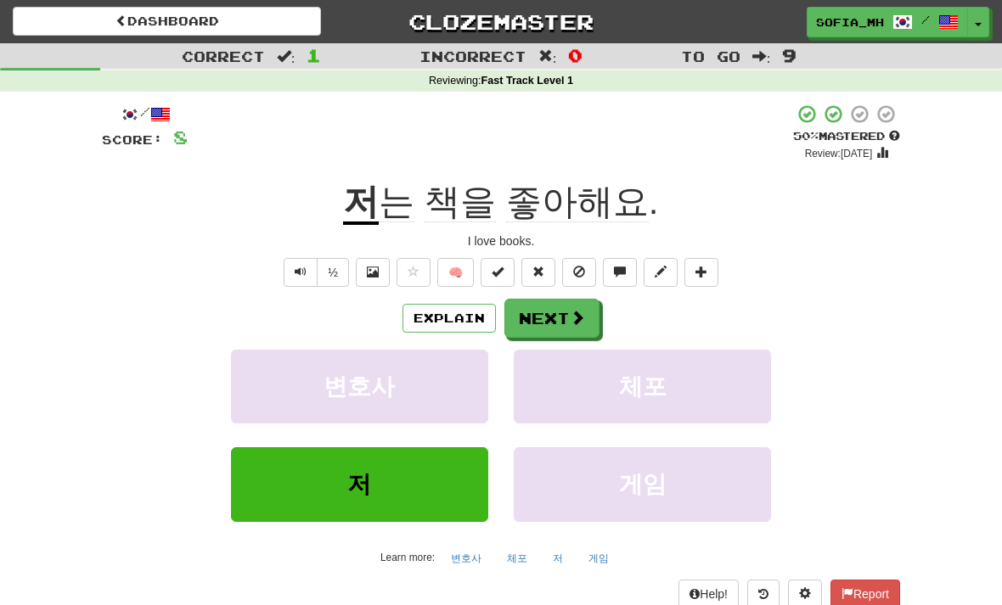
click at [560, 321] on button "Next" at bounding box center [551, 318] width 95 height 39
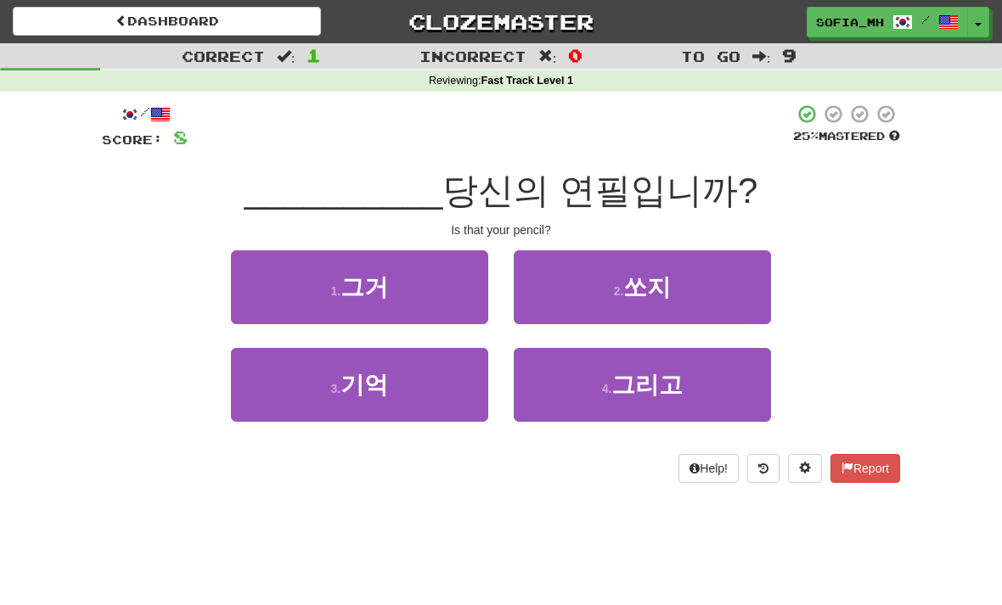
click at [442, 285] on button "1 . 그거" at bounding box center [359, 287] width 257 height 74
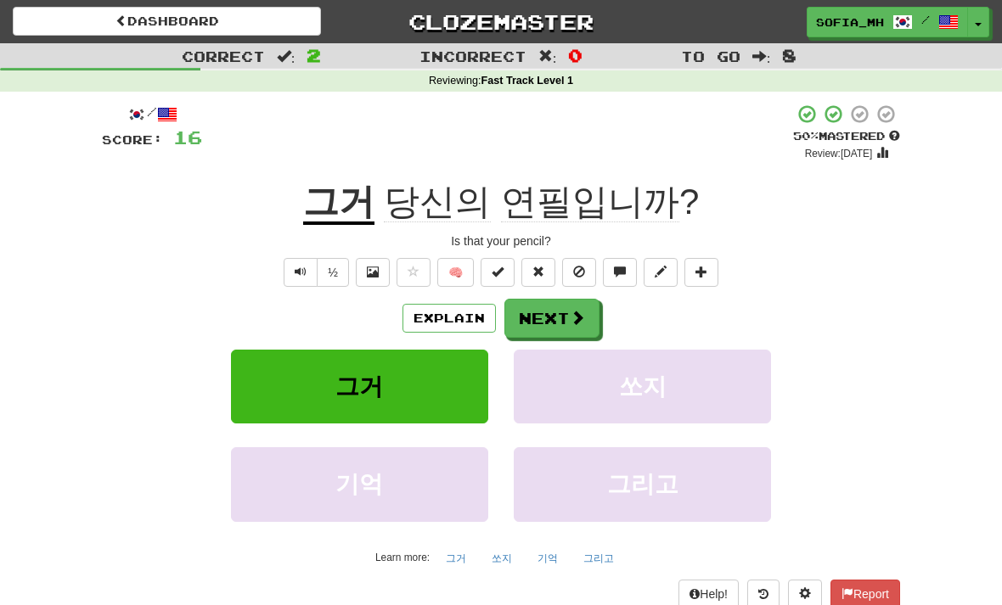
click at [554, 332] on button "Next" at bounding box center [551, 318] width 95 height 39
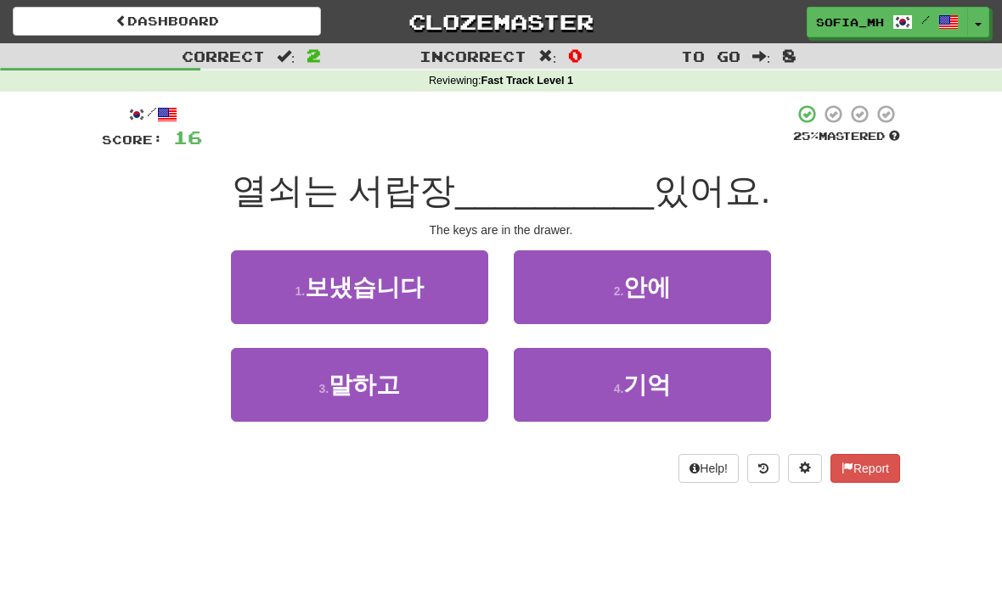
click at [650, 290] on span "안에" at bounding box center [647, 287] width 48 height 26
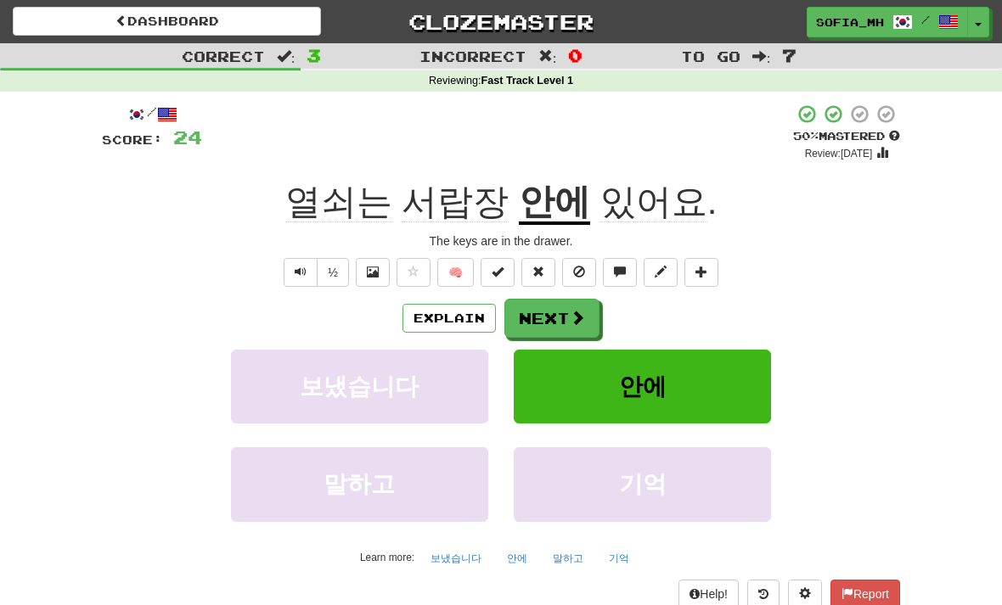
click at [596, 303] on button "Next" at bounding box center [551, 318] width 95 height 39
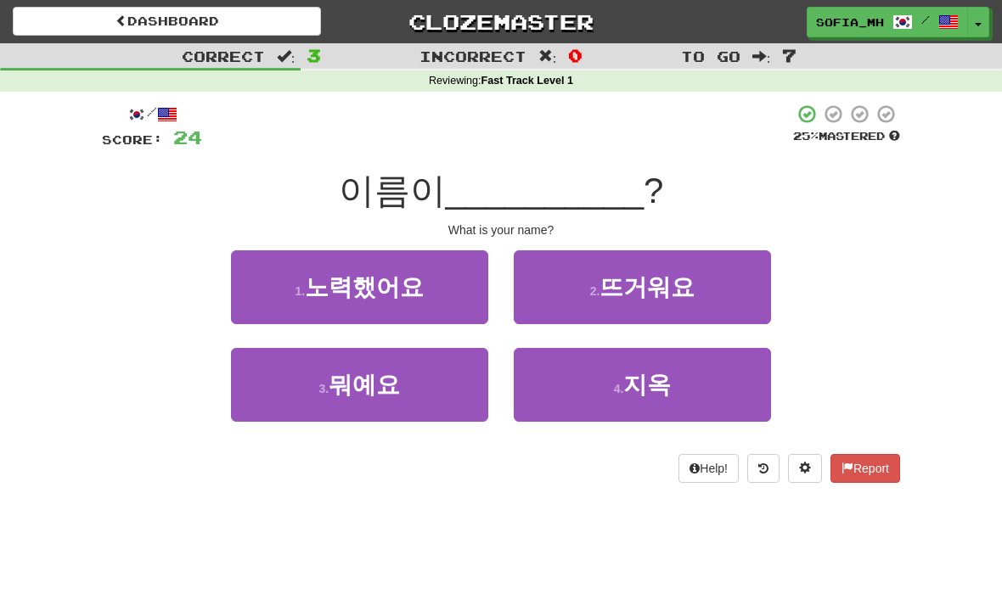
click at [422, 381] on button "3 . 뭐예요" at bounding box center [359, 385] width 257 height 74
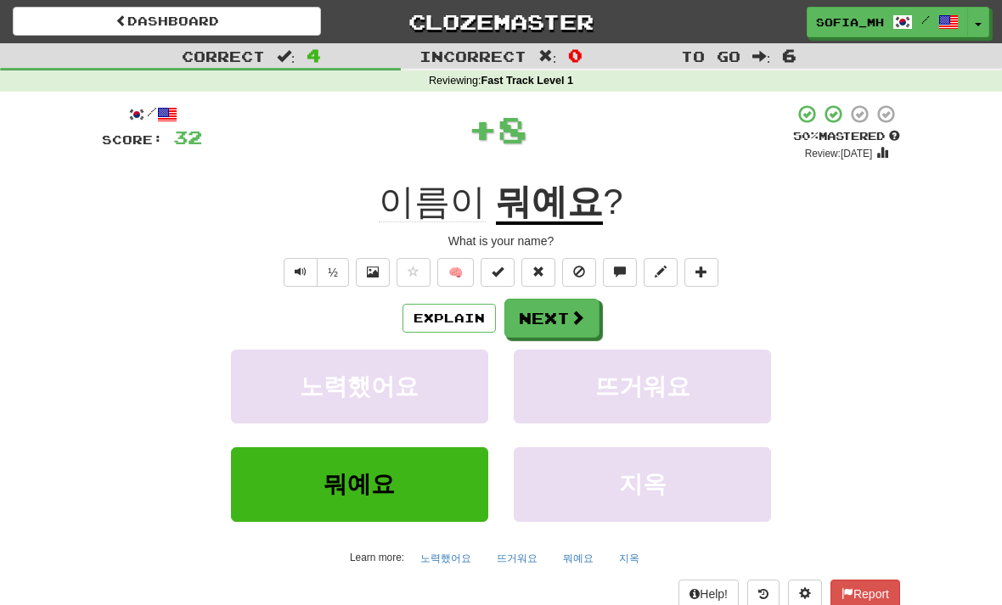
click at [571, 321] on span at bounding box center [577, 317] width 15 height 15
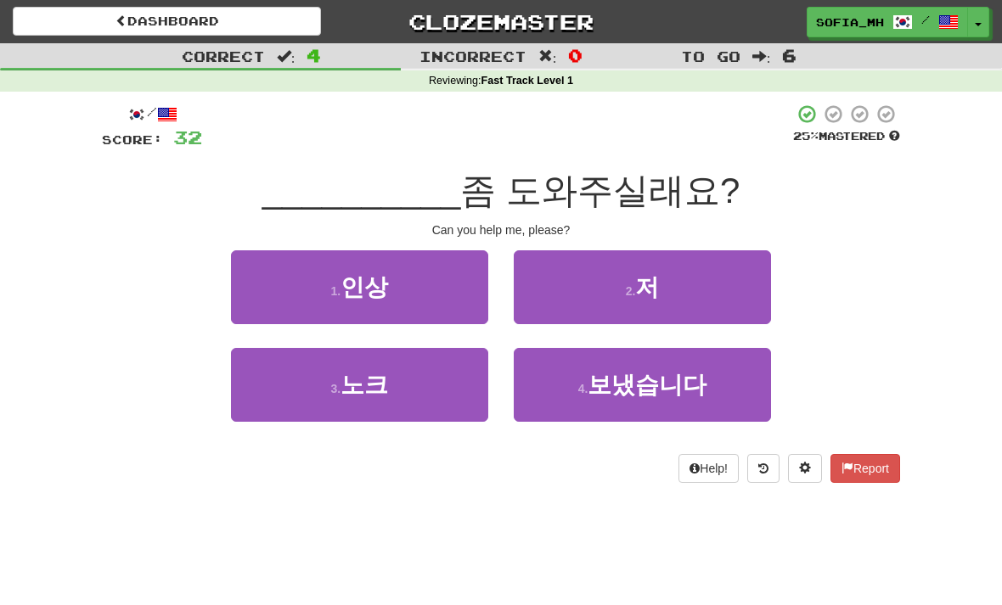
click at [617, 290] on button "2 . 저" at bounding box center [642, 287] width 257 height 74
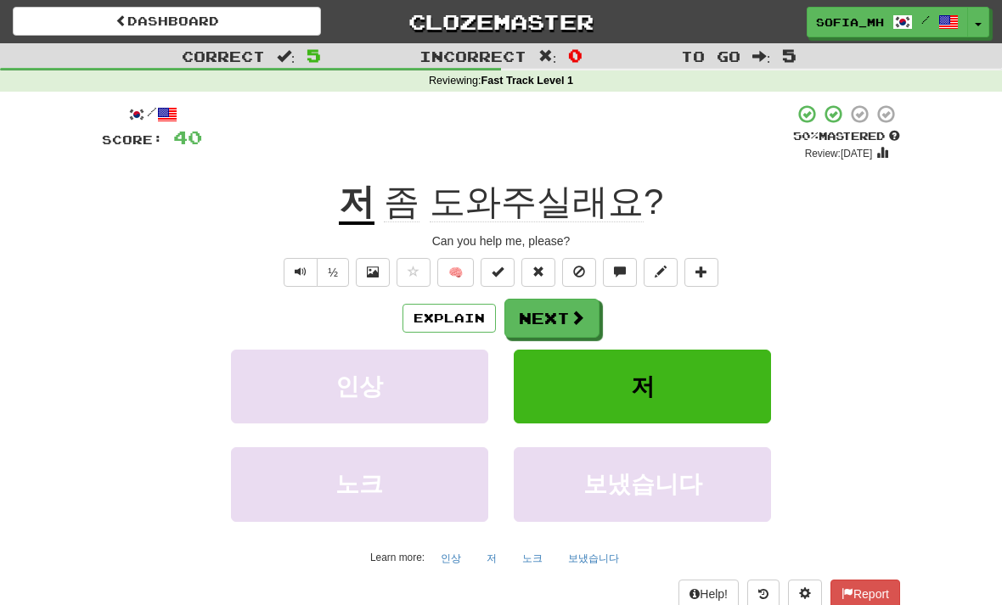
click at [302, 273] on span "Text-to-speech controls" at bounding box center [301, 272] width 12 height 12
click at [308, 278] on button "Text-to-speech controls" at bounding box center [301, 272] width 34 height 29
click at [549, 330] on button "Next" at bounding box center [551, 318] width 95 height 39
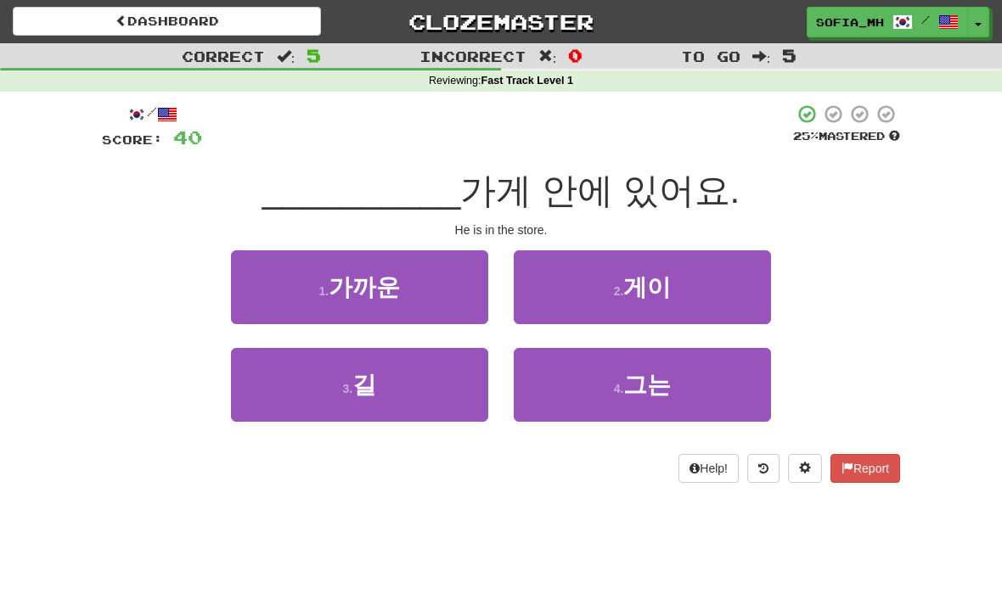
click at [610, 378] on button "4 . 그는" at bounding box center [642, 385] width 257 height 74
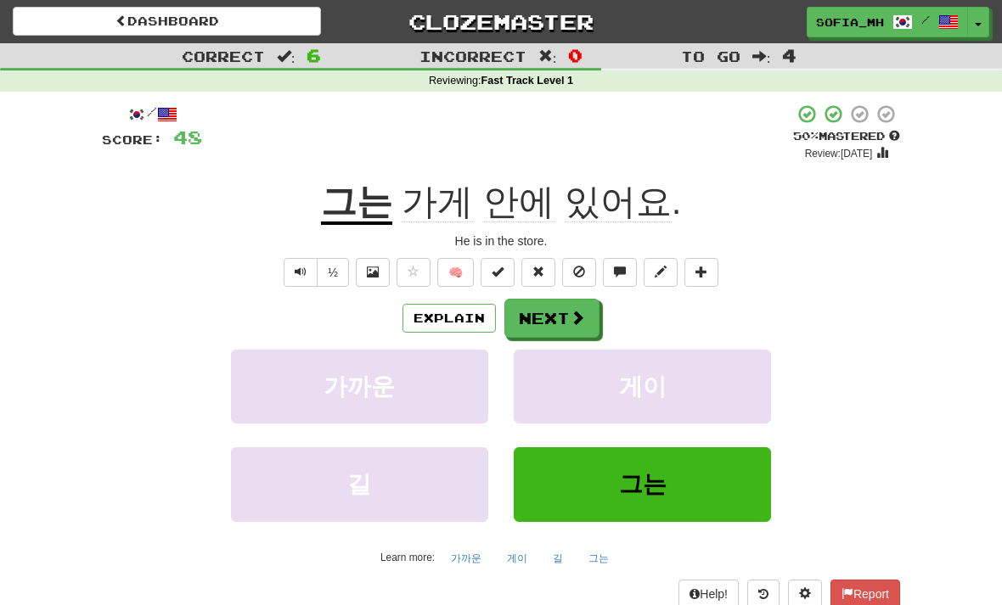
click at [580, 316] on span at bounding box center [577, 317] width 15 height 15
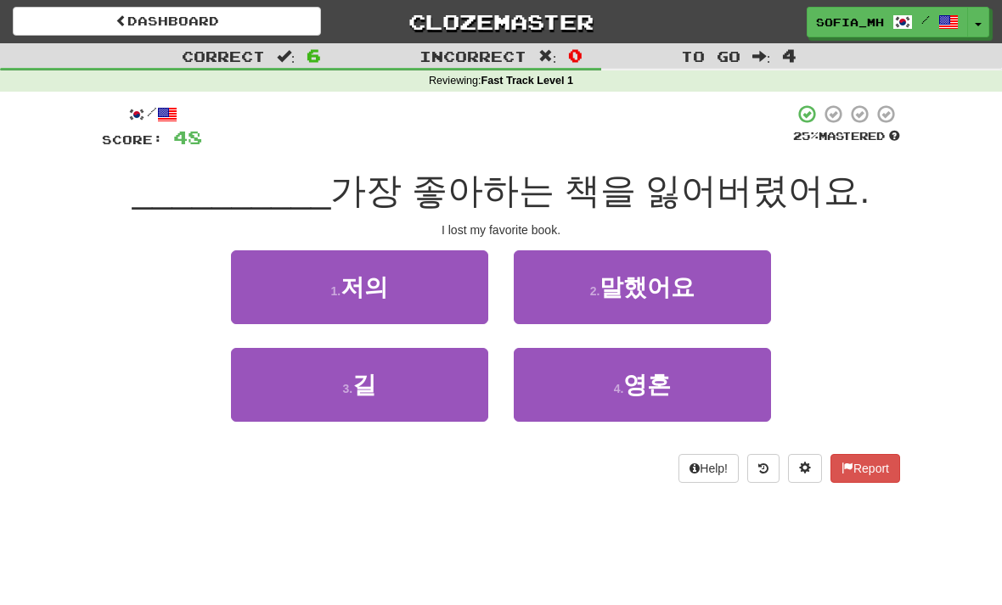
click at [461, 277] on button "1 . 저의" at bounding box center [359, 287] width 257 height 74
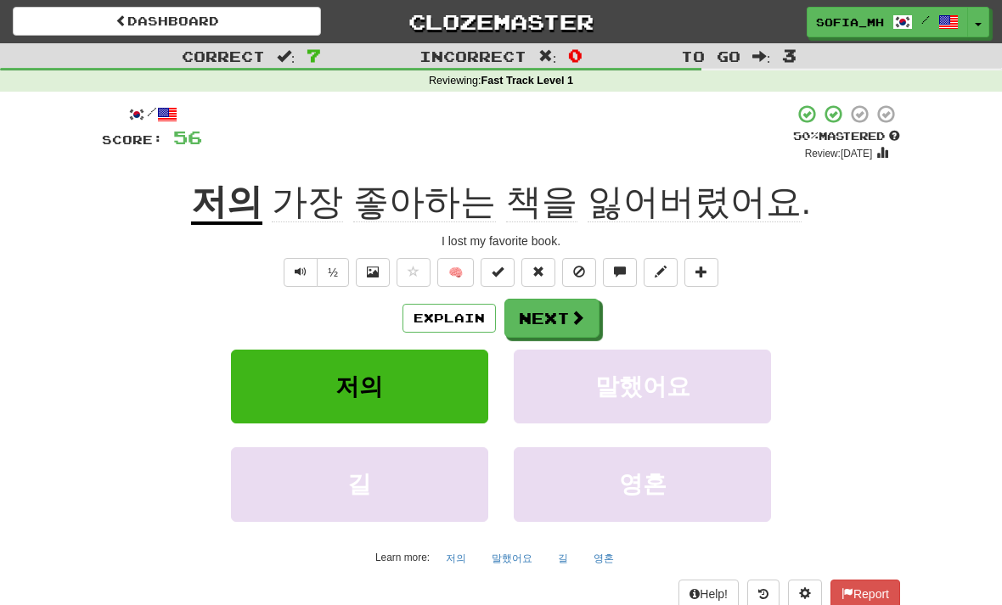
click at [337, 273] on button "½" at bounding box center [333, 272] width 32 height 29
click at [581, 315] on span at bounding box center [577, 317] width 15 height 15
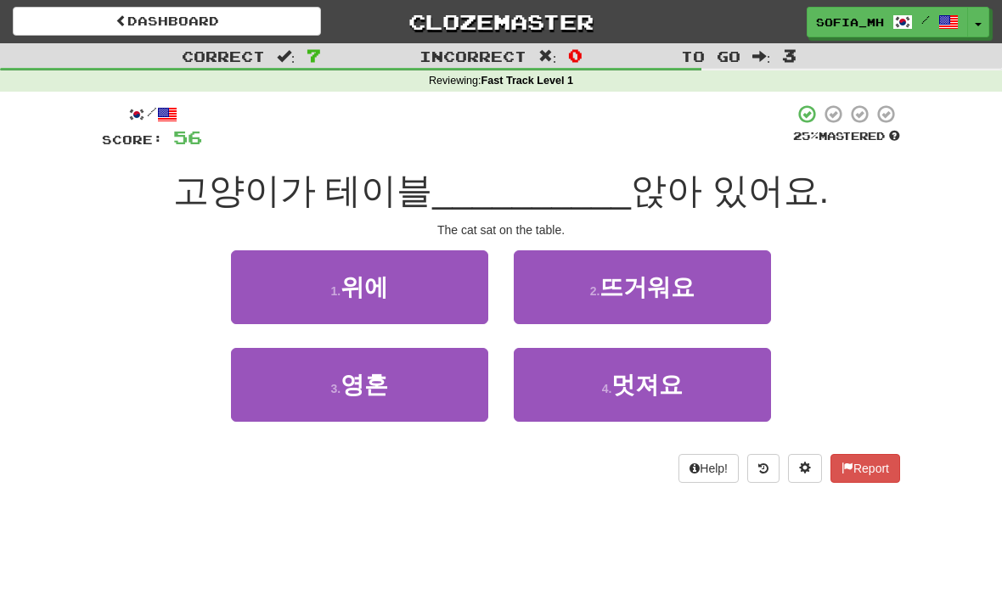
click at [429, 278] on button "1 . 위에" at bounding box center [359, 287] width 257 height 74
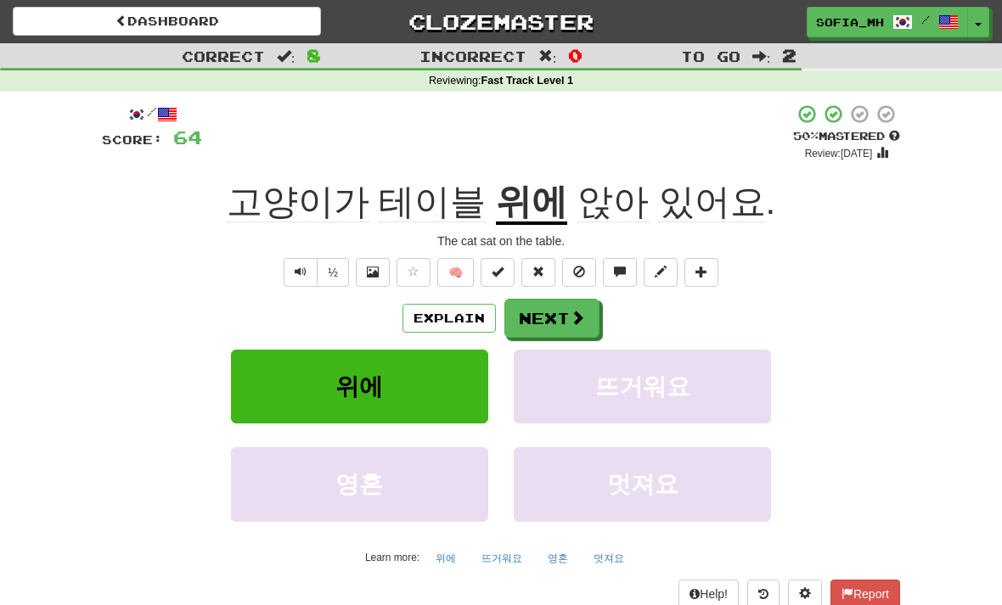
click at [559, 301] on button "Next" at bounding box center [551, 318] width 95 height 39
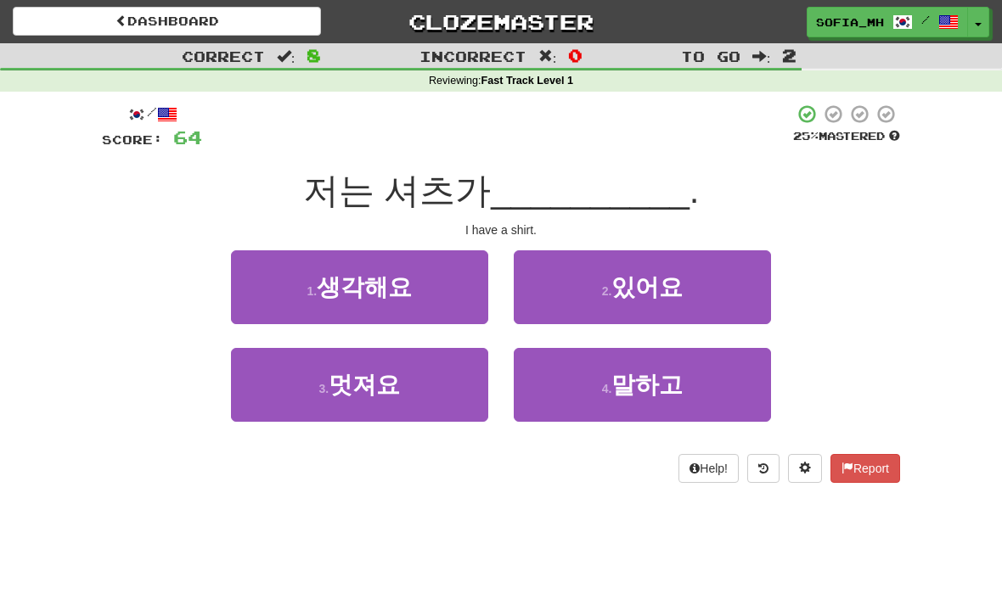
click at [717, 266] on button "2 . 있어요" at bounding box center [642, 287] width 257 height 74
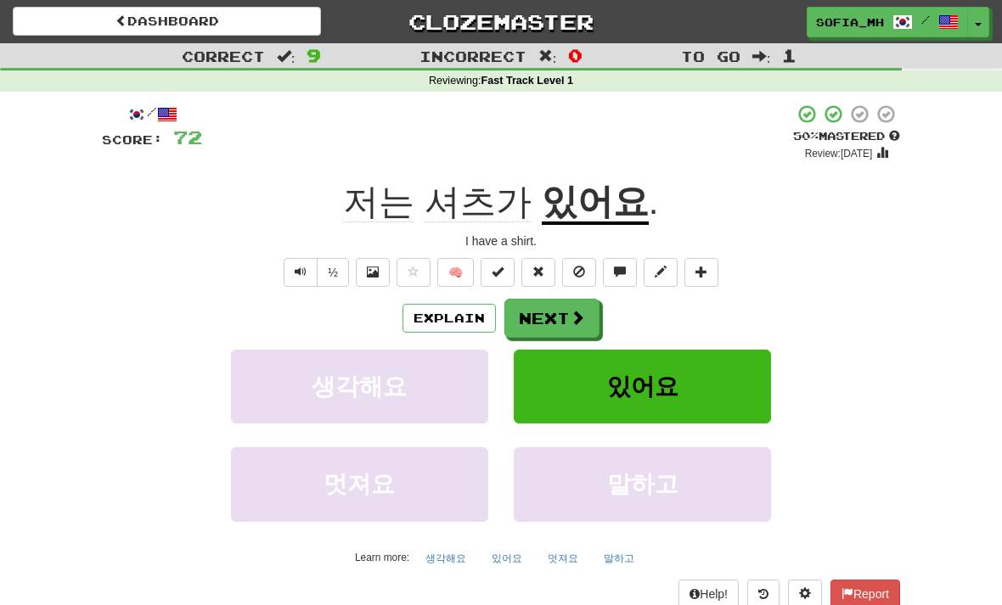
click at [571, 301] on button "Next" at bounding box center [551, 318] width 95 height 39
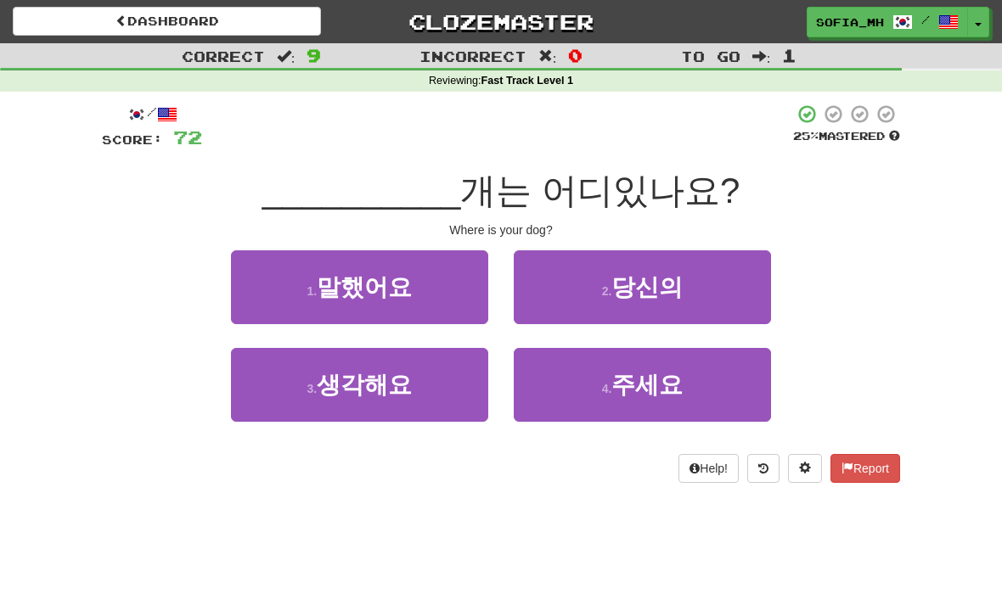
click at [711, 262] on button "2 . 당신의" at bounding box center [642, 287] width 257 height 74
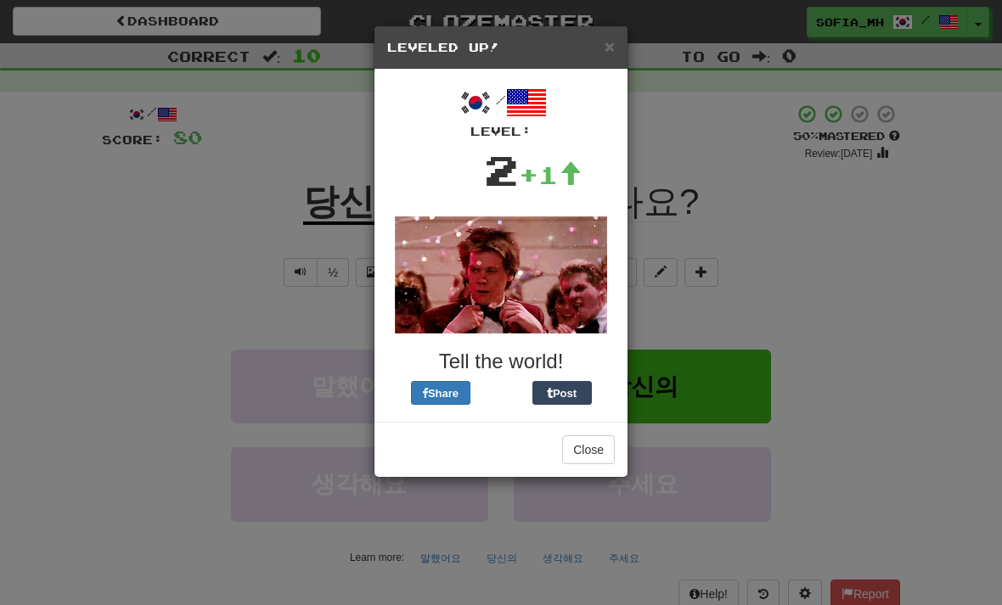
click at [626, 88] on div "/ Level: 2 +1 Tell the world! Share Post" at bounding box center [500, 246] width 253 height 352
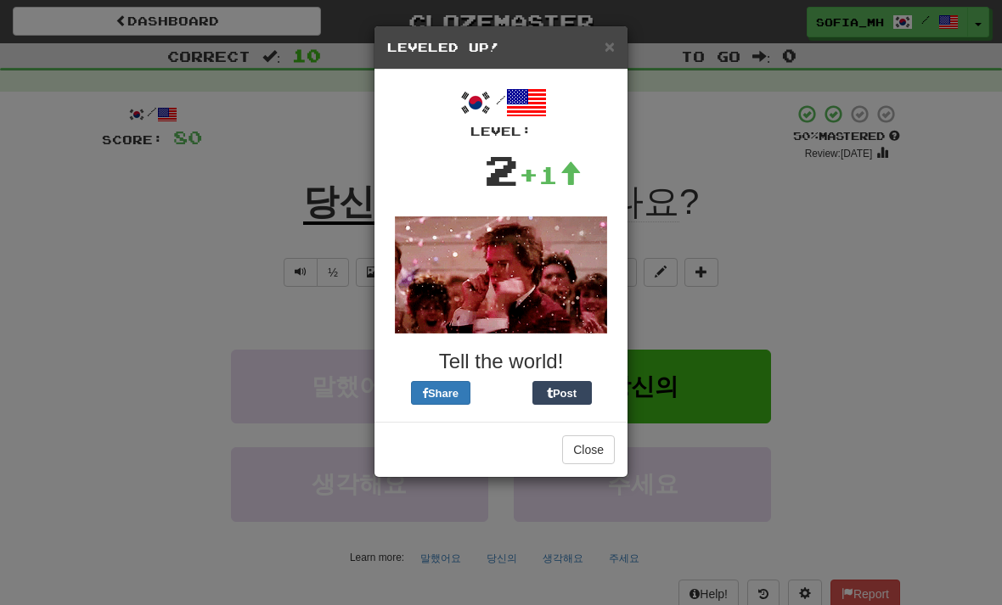
click at [605, 52] on span "×" at bounding box center [610, 47] width 10 height 20
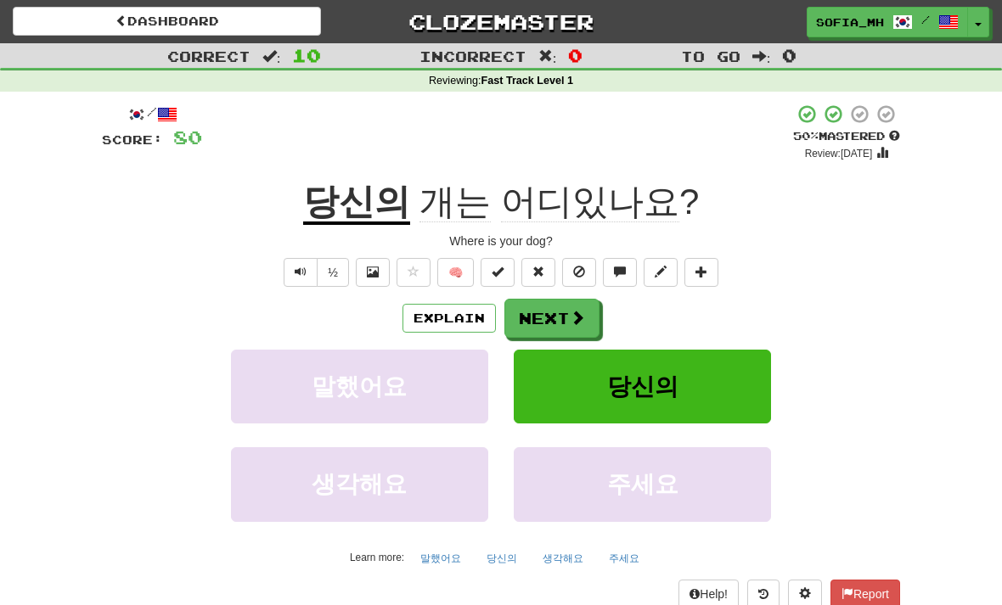
click at [558, 300] on button "Next" at bounding box center [551, 318] width 95 height 39
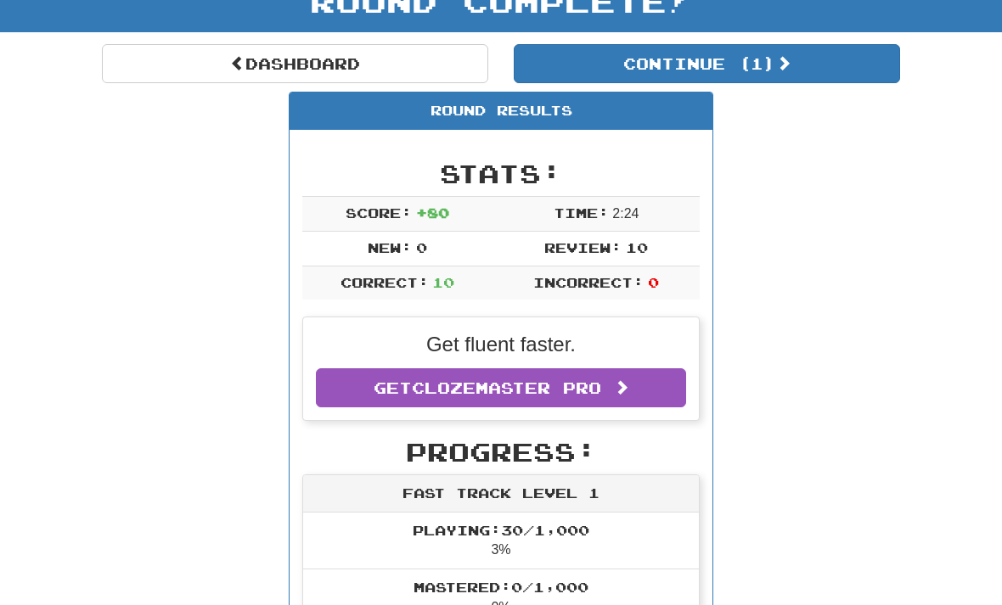
click at [832, 70] on button "Continue ( 1 )" at bounding box center [707, 64] width 386 height 39
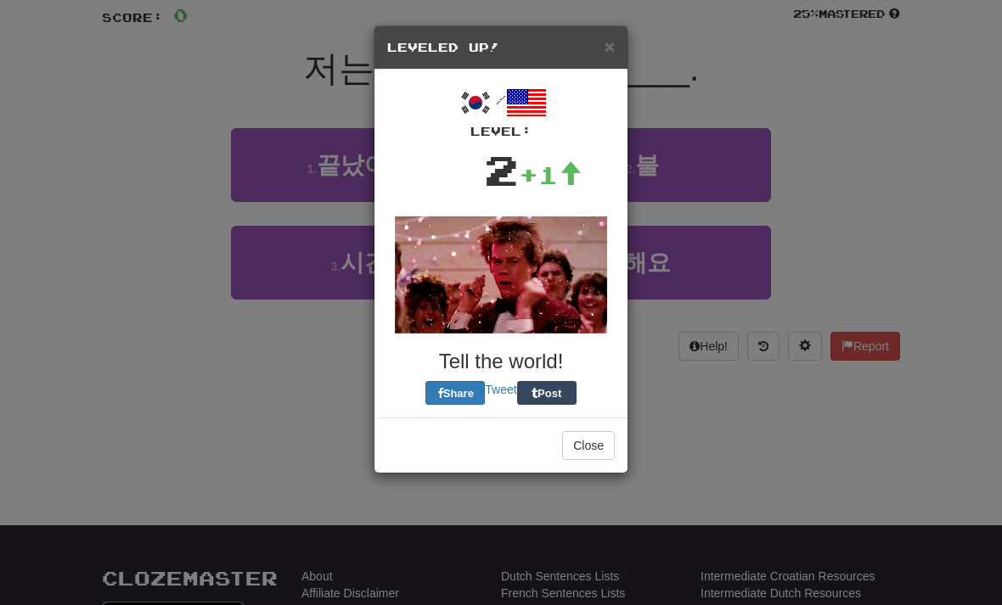
click at [605, 47] on span "×" at bounding box center [610, 47] width 10 height 20
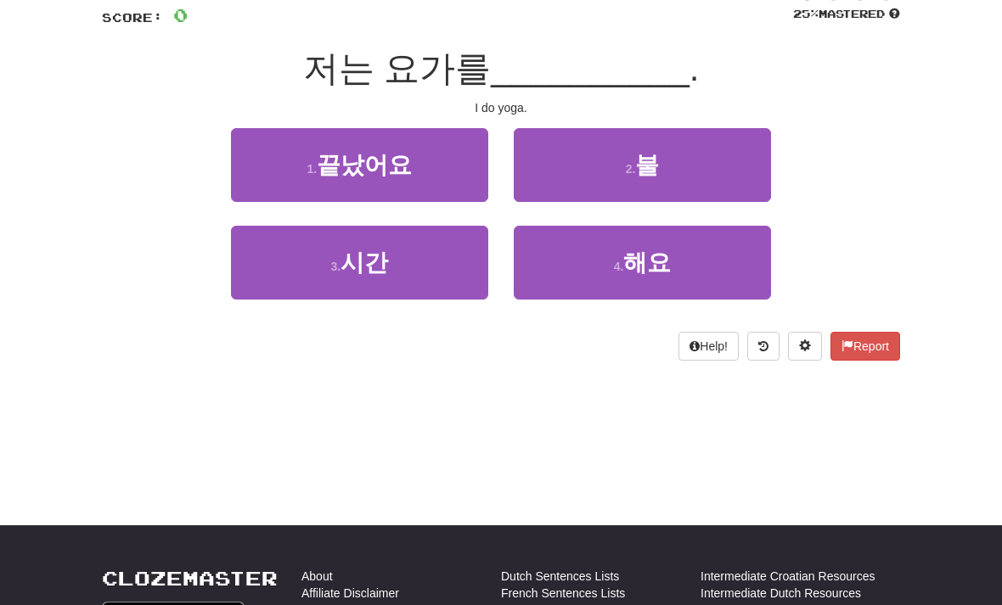
click at [627, 273] on button "4 . 해요" at bounding box center [642, 263] width 257 height 74
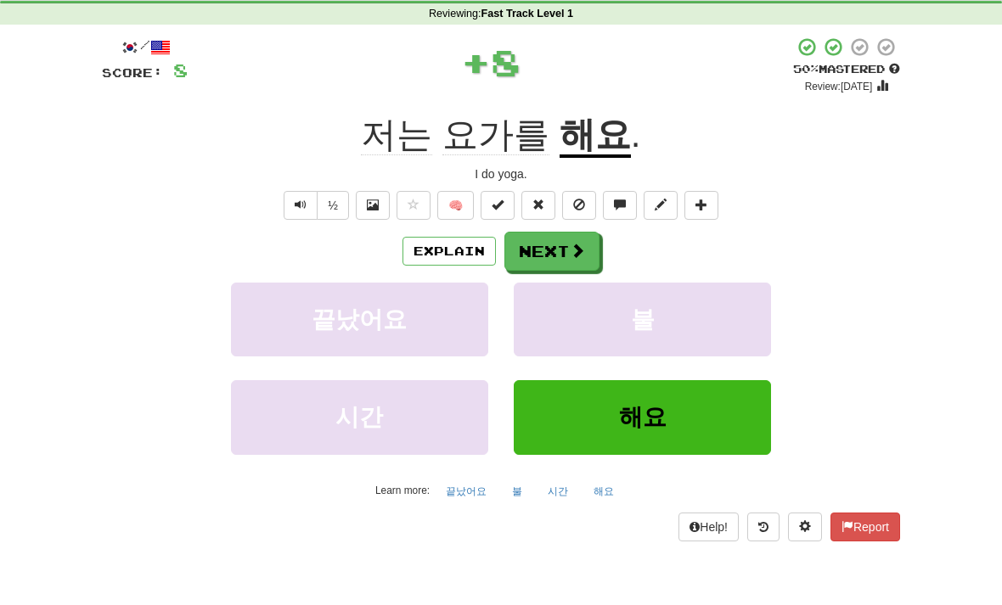
scroll to position [54, 0]
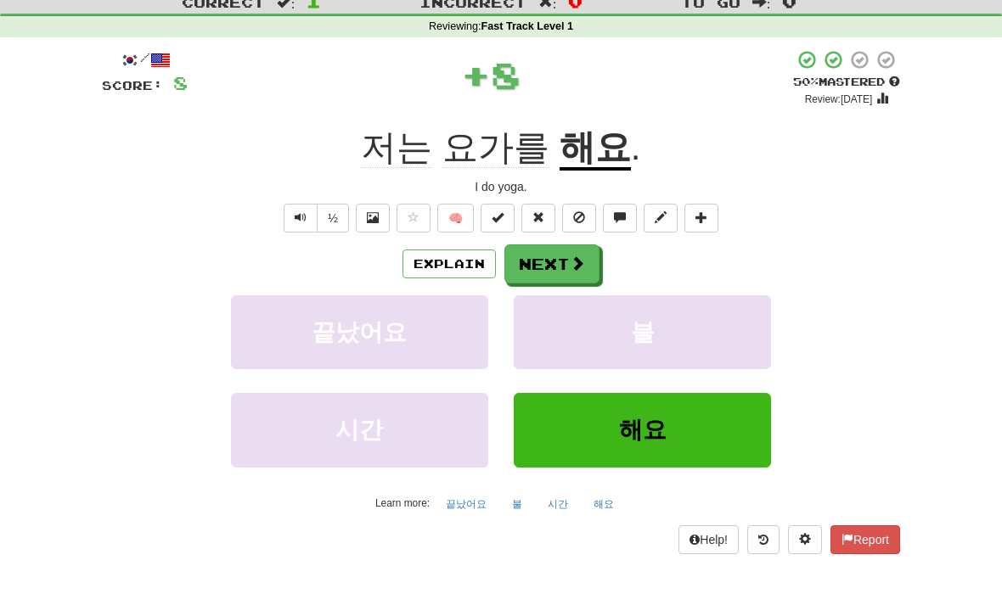
click at [574, 259] on span at bounding box center [577, 263] width 15 height 15
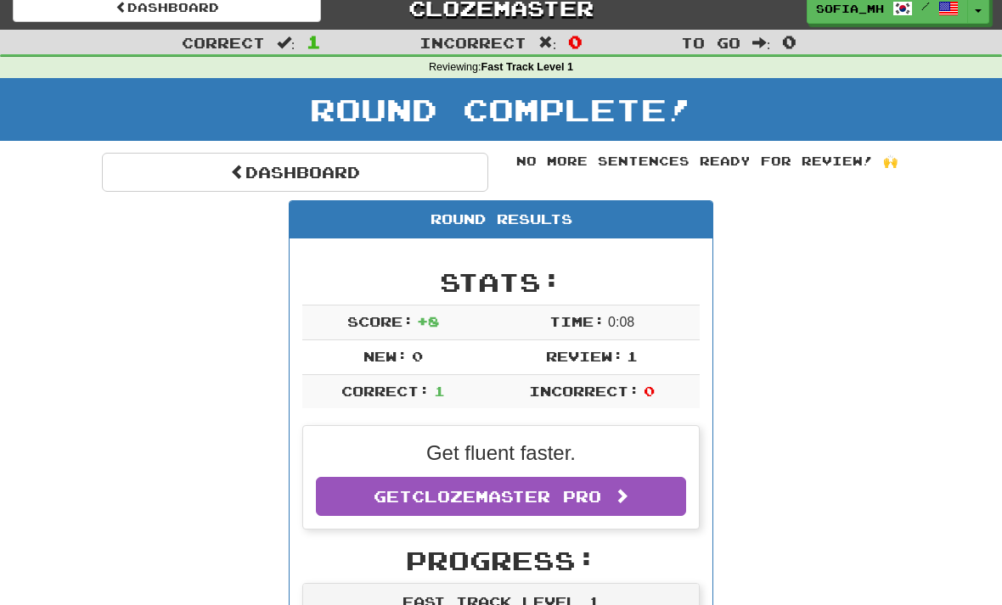
scroll to position [0, 0]
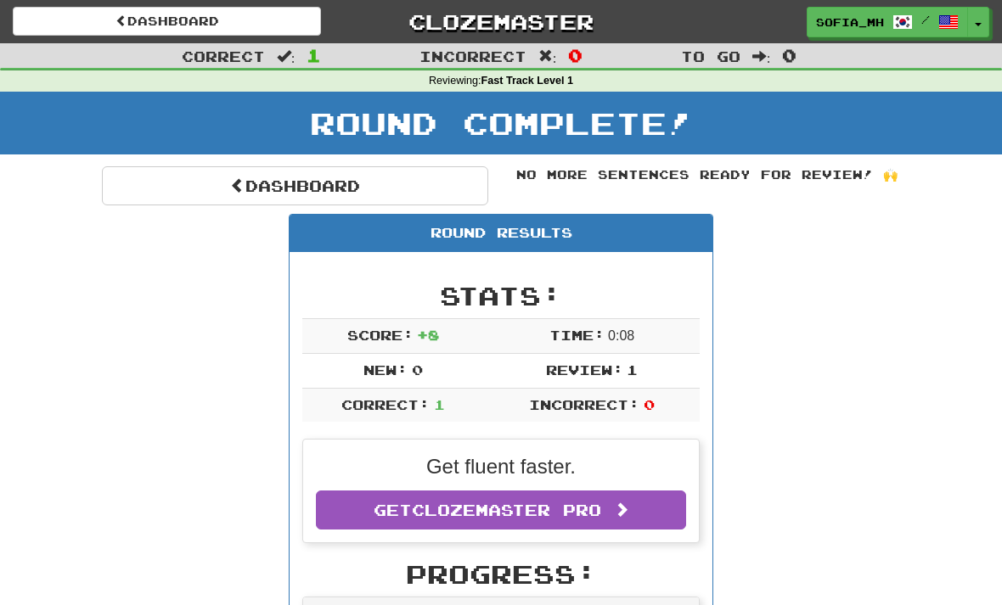
click at [187, 172] on link "Dashboard" at bounding box center [295, 185] width 386 height 39
